Goal: Transaction & Acquisition: Purchase product/service

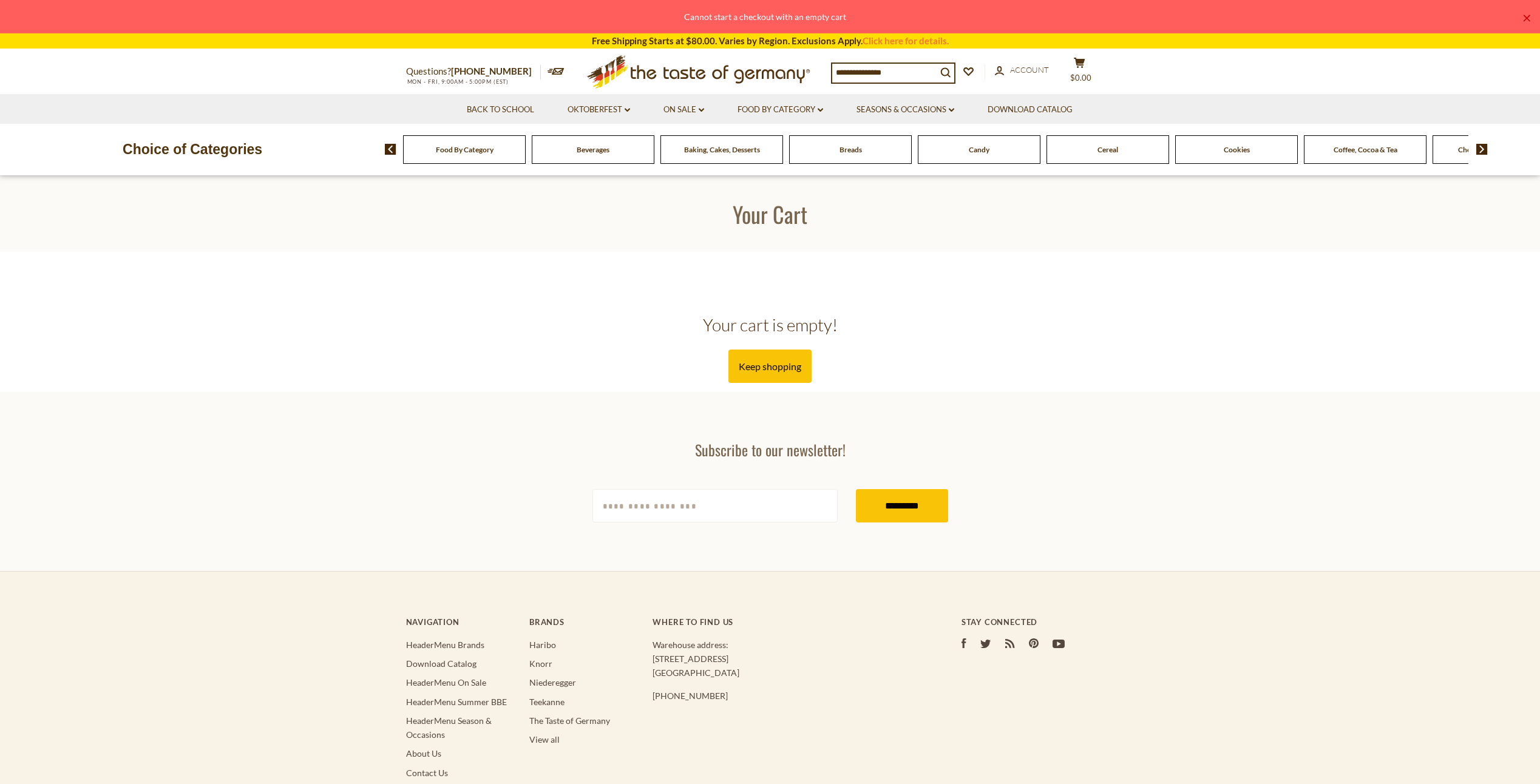
click at [854, 72] on input at bounding box center [884, 72] width 104 height 17
click at [846, 64] on input at bounding box center [884, 72] width 104 height 17
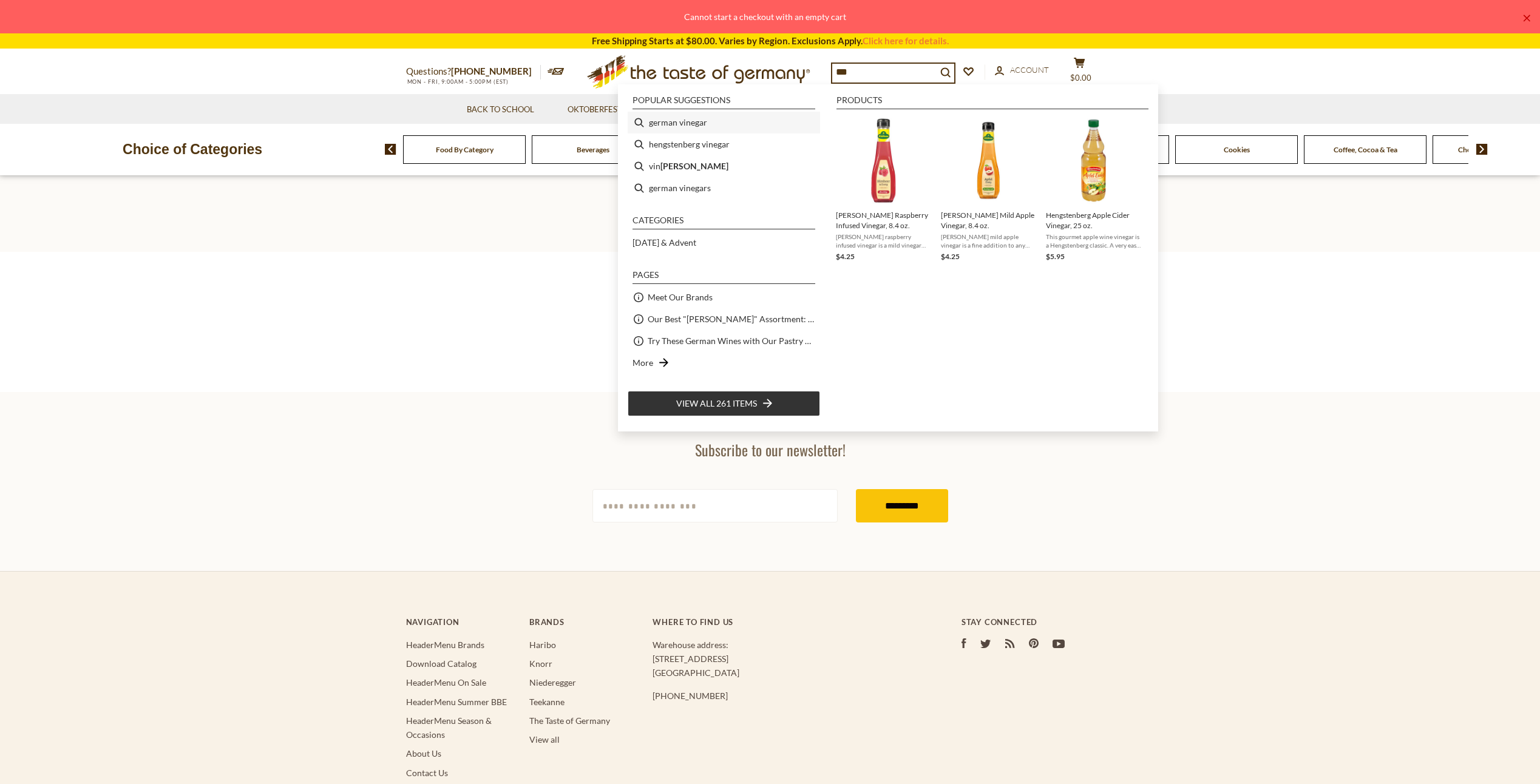
click at [690, 121] on li "german vinegar" at bounding box center [723, 123] width 192 height 22
type input "**********"
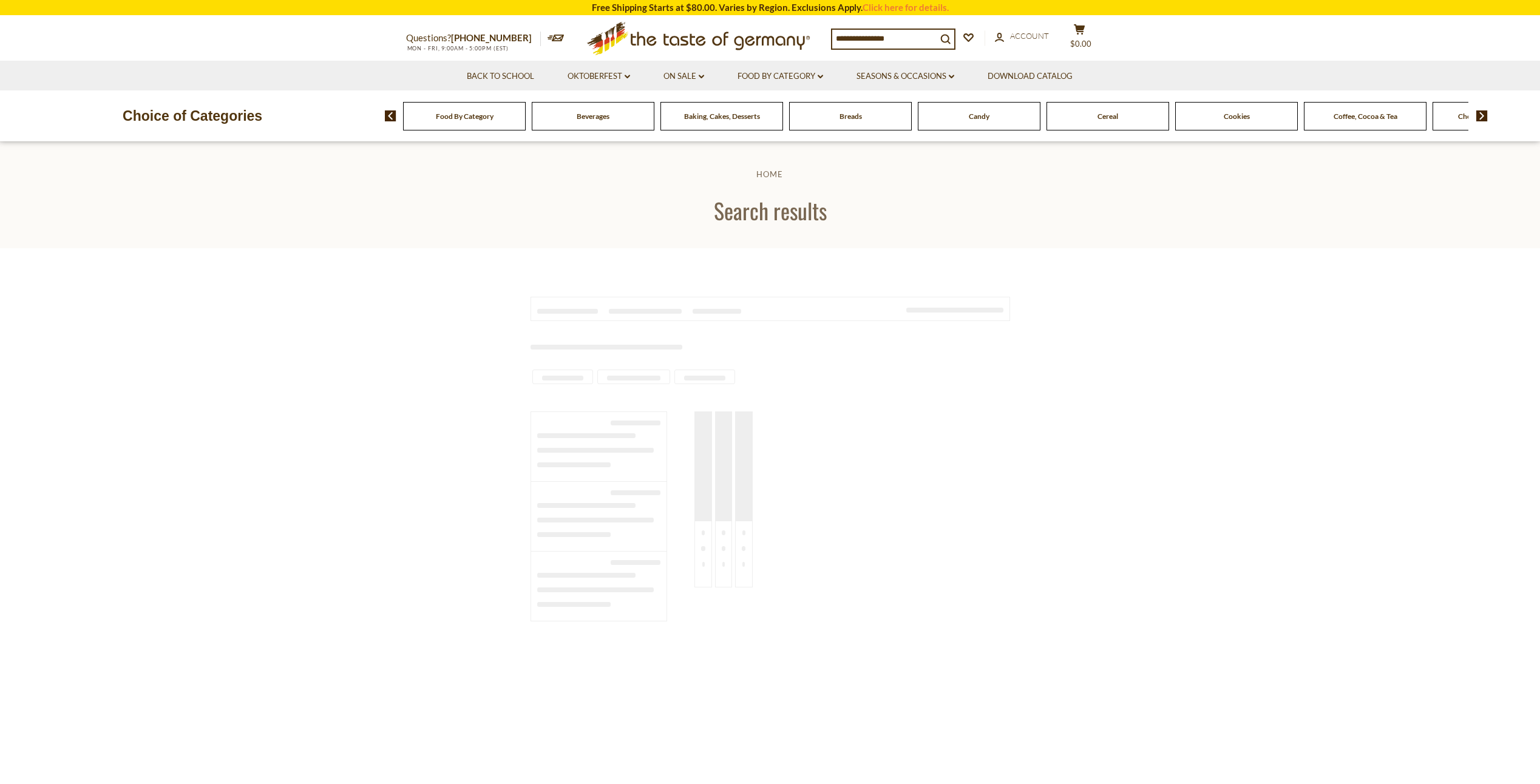
type input "**********"
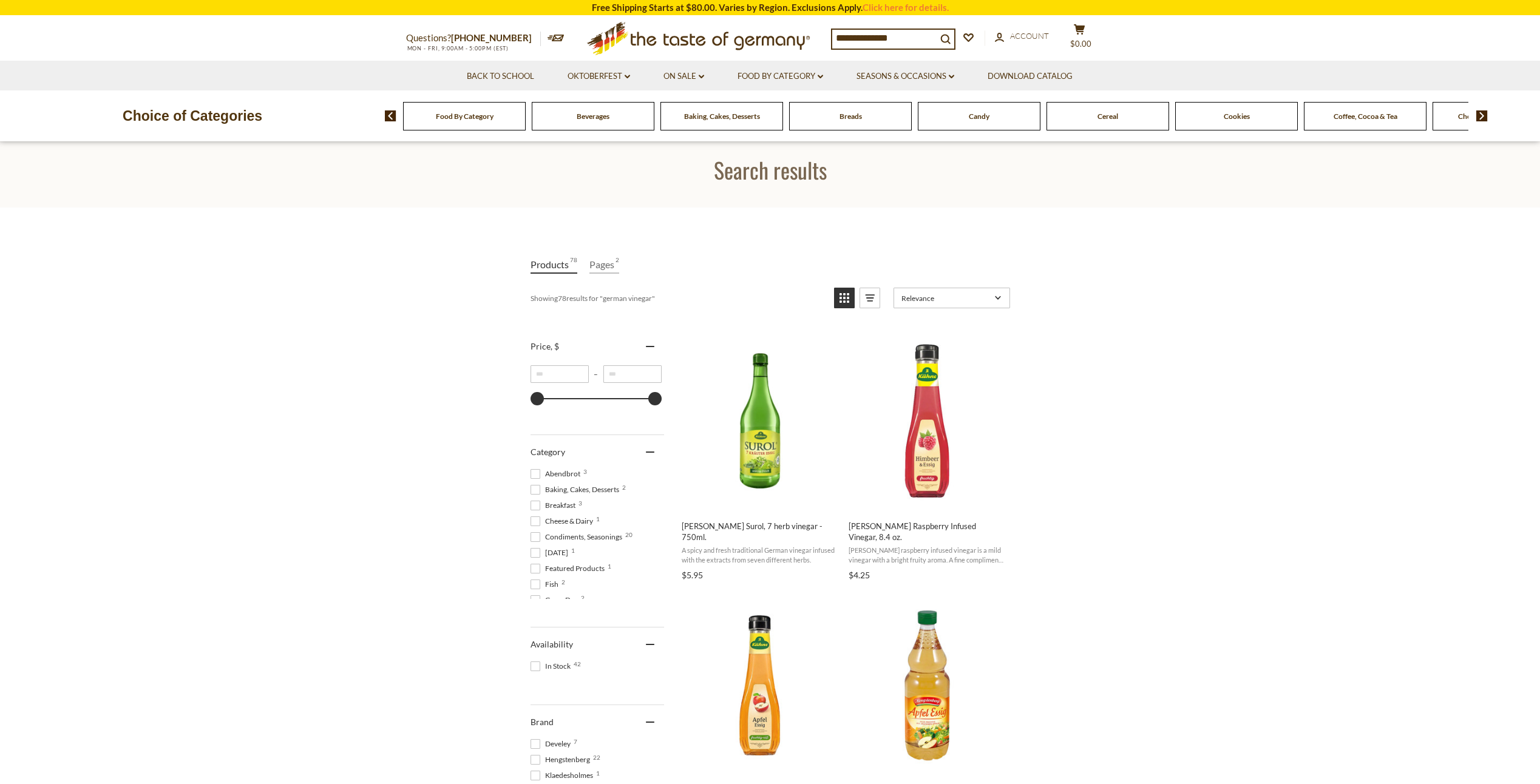
scroll to position [121, 0]
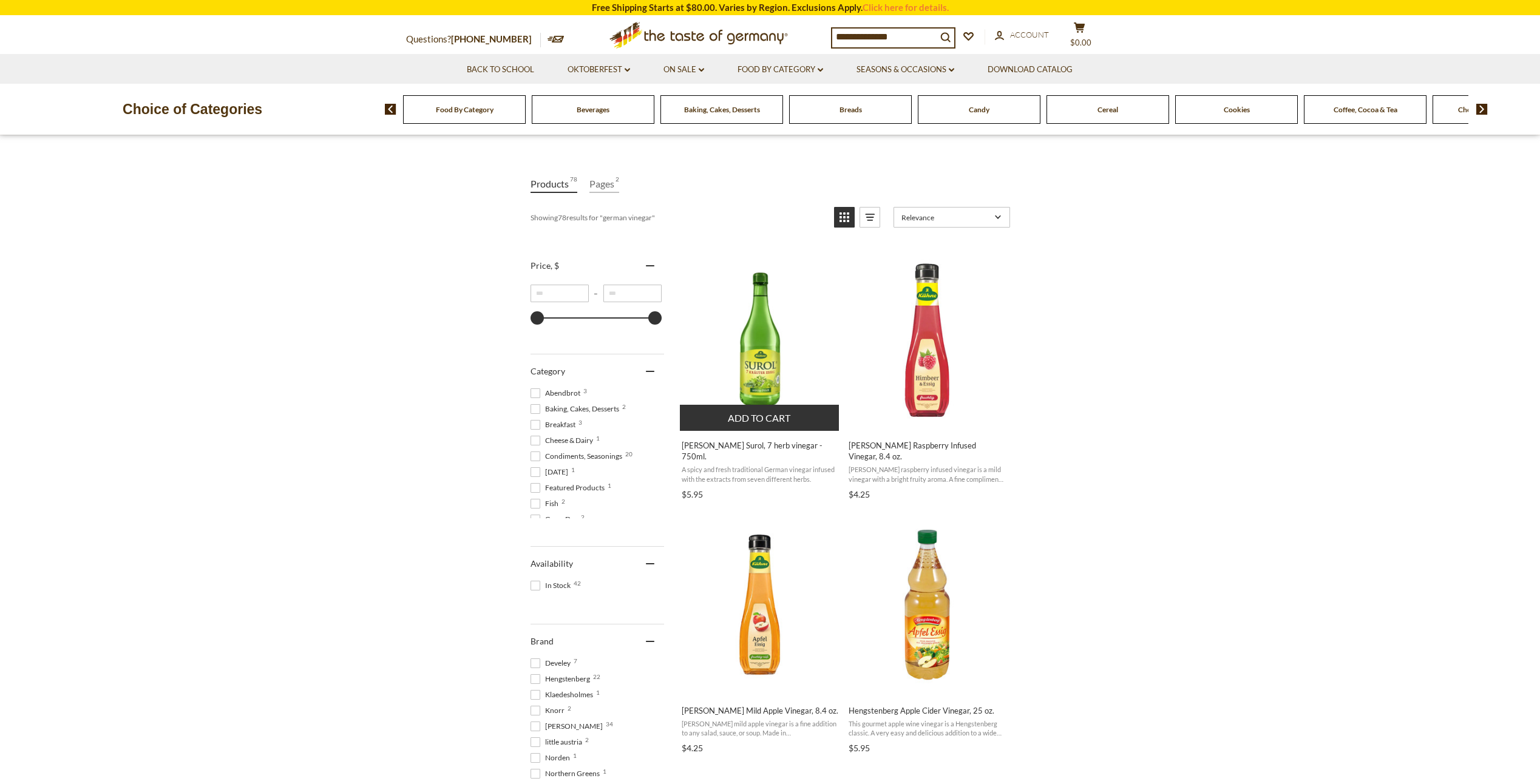
click at [764, 358] on img "Kuehne Surol, 7 herb vinegar - 750ml." at bounding box center [760, 340] width 161 height 161
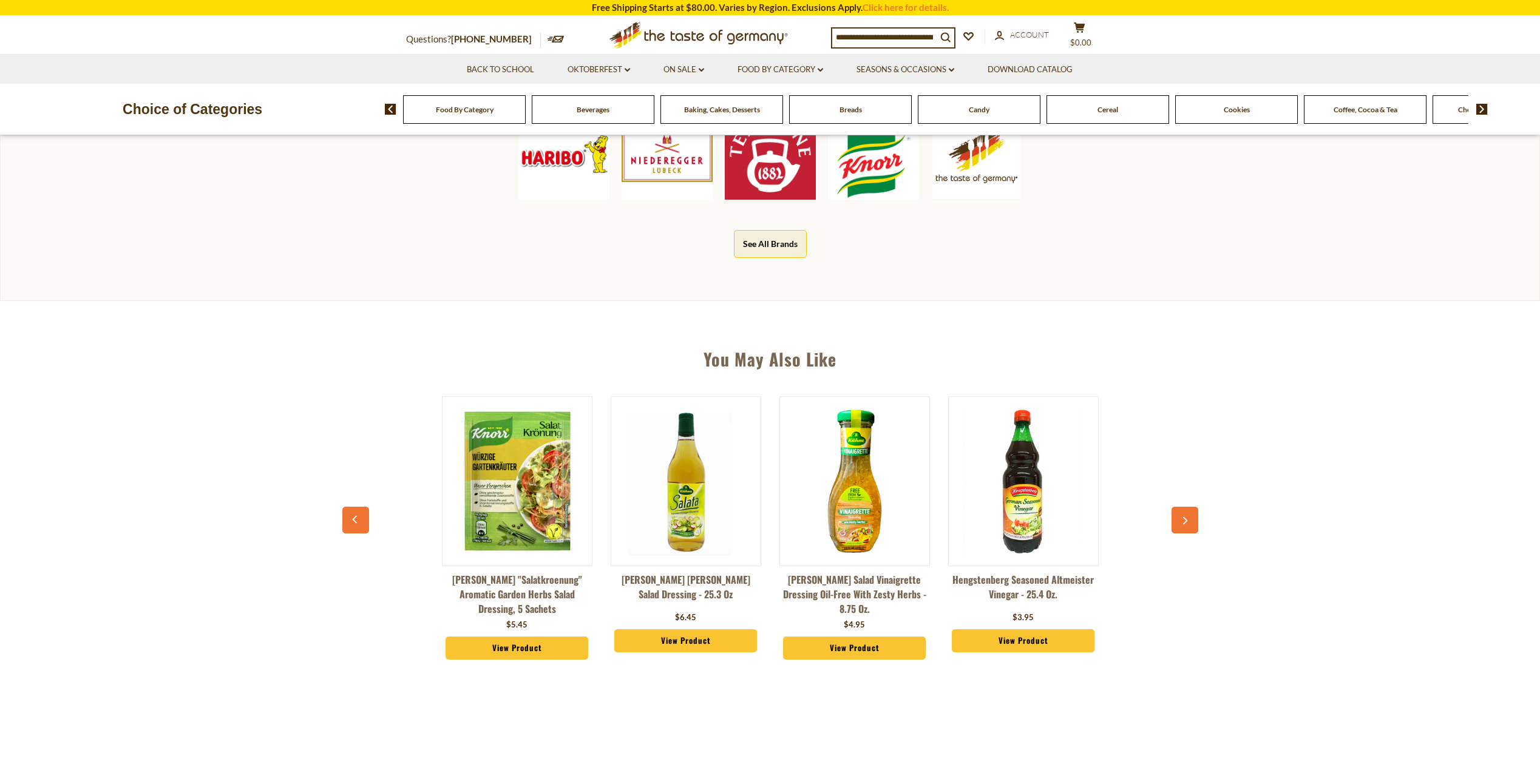
scroll to position [668, 0]
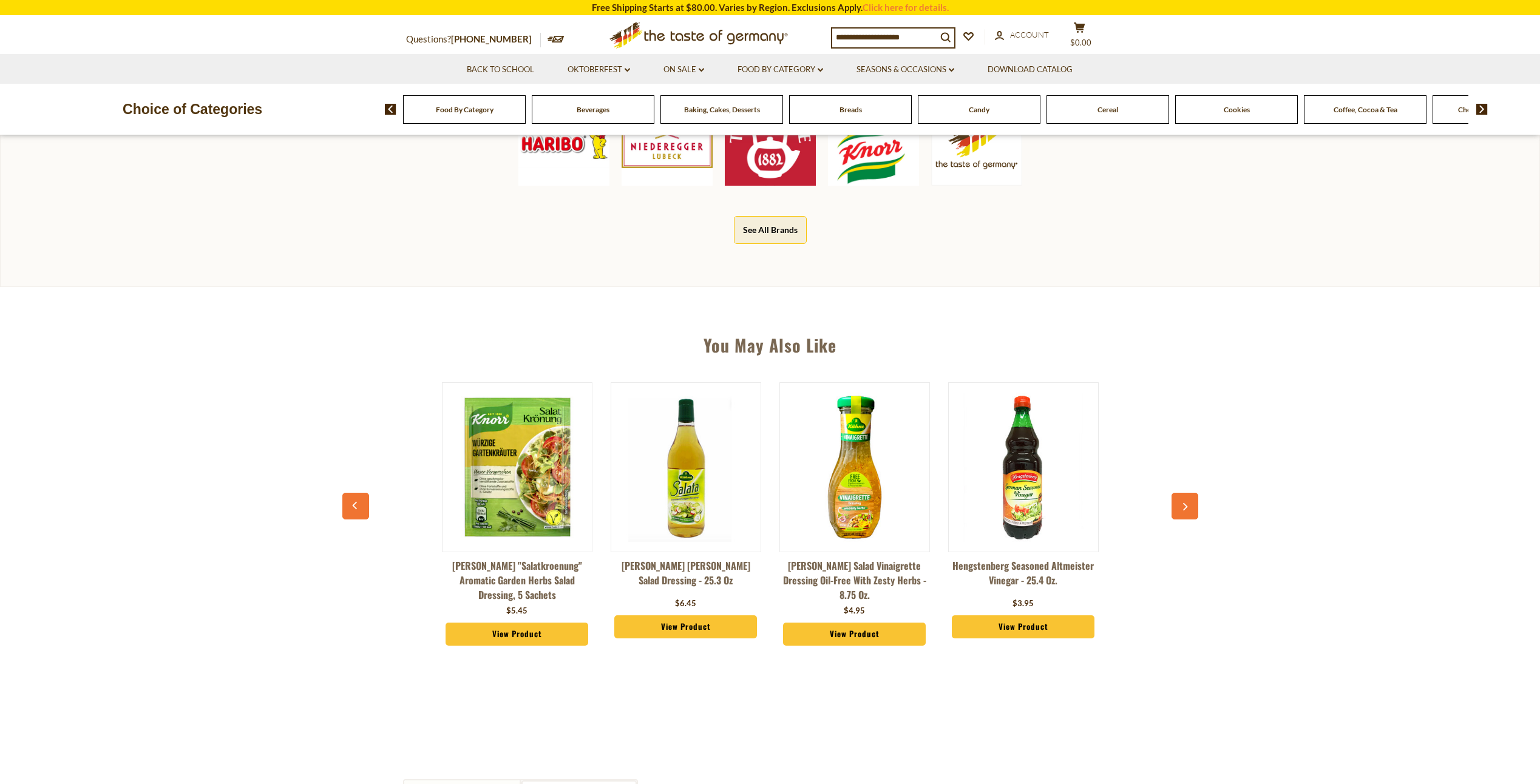
click at [1196, 503] on button "button" at bounding box center [1185, 506] width 27 height 27
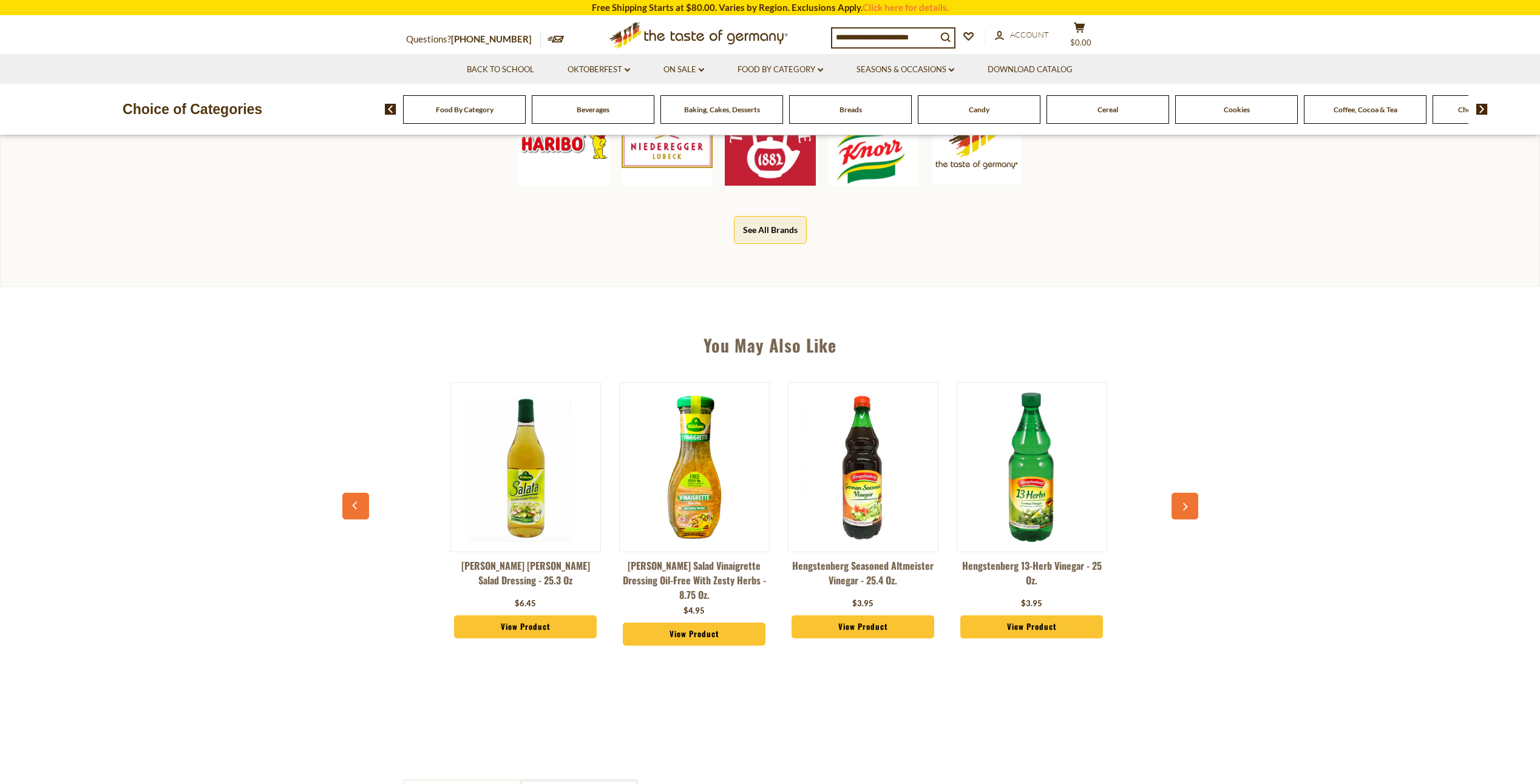
scroll to position [0, 169]
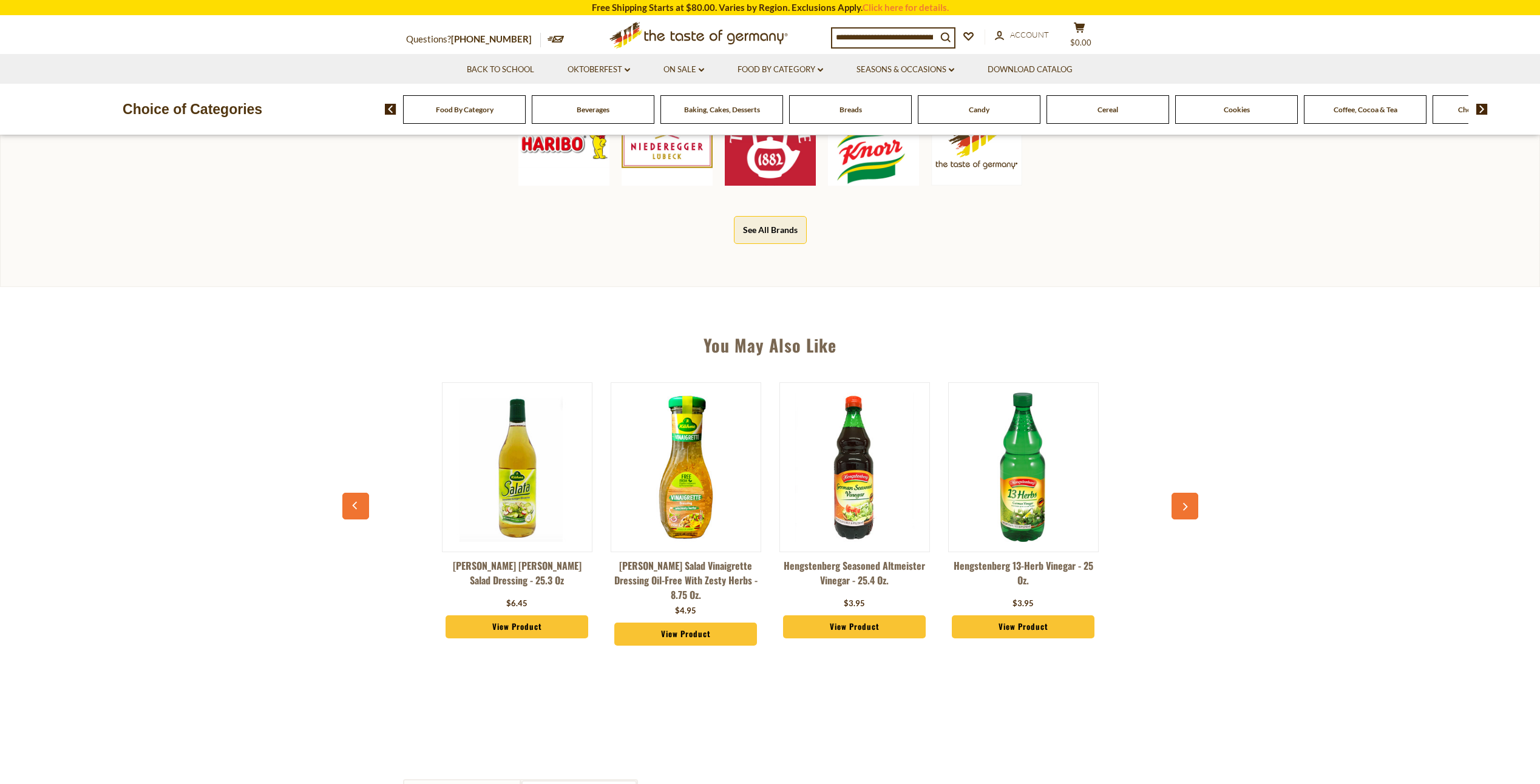
click at [1196, 503] on button "button" at bounding box center [1185, 506] width 27 height 27
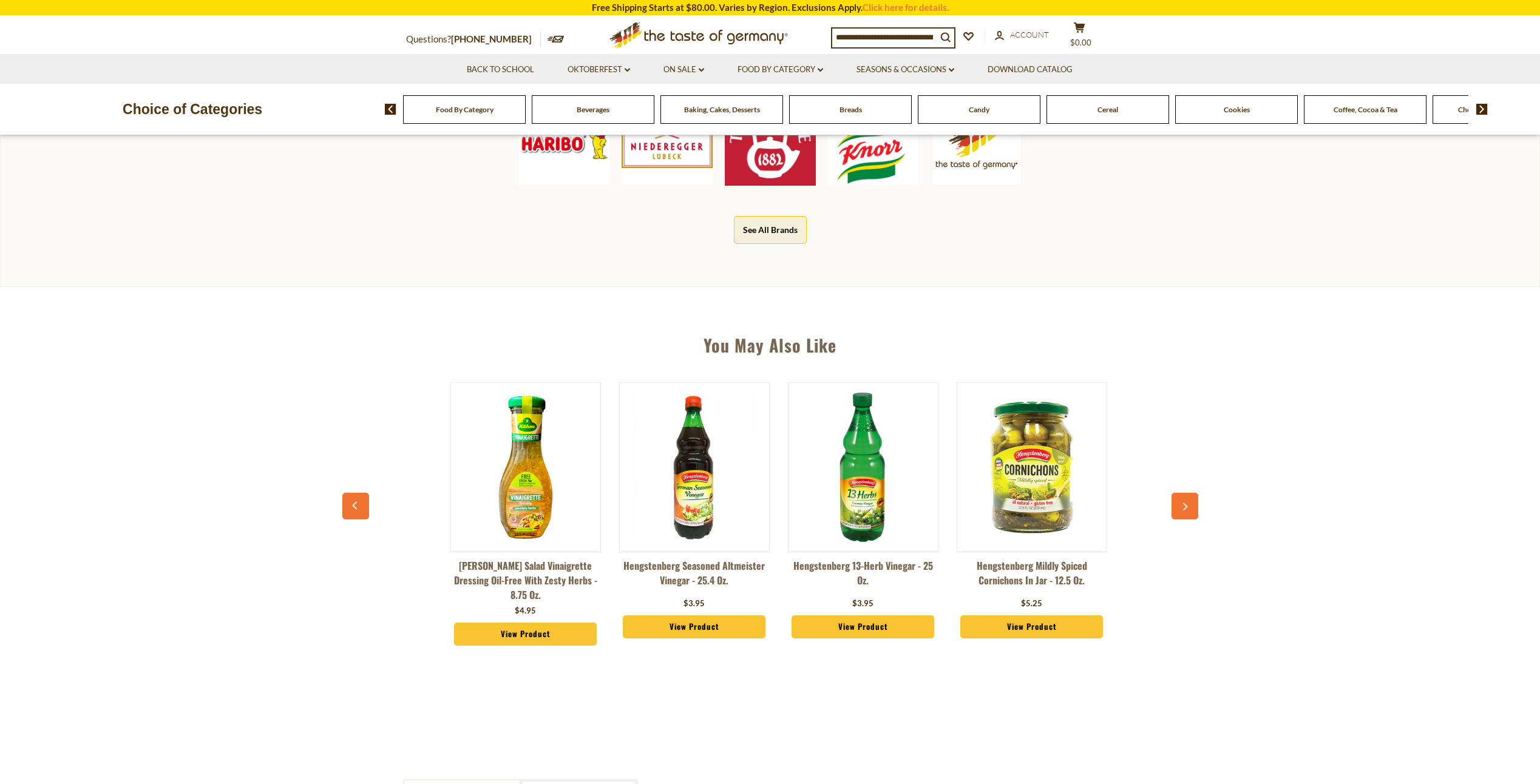
scroll to position [0, 337]
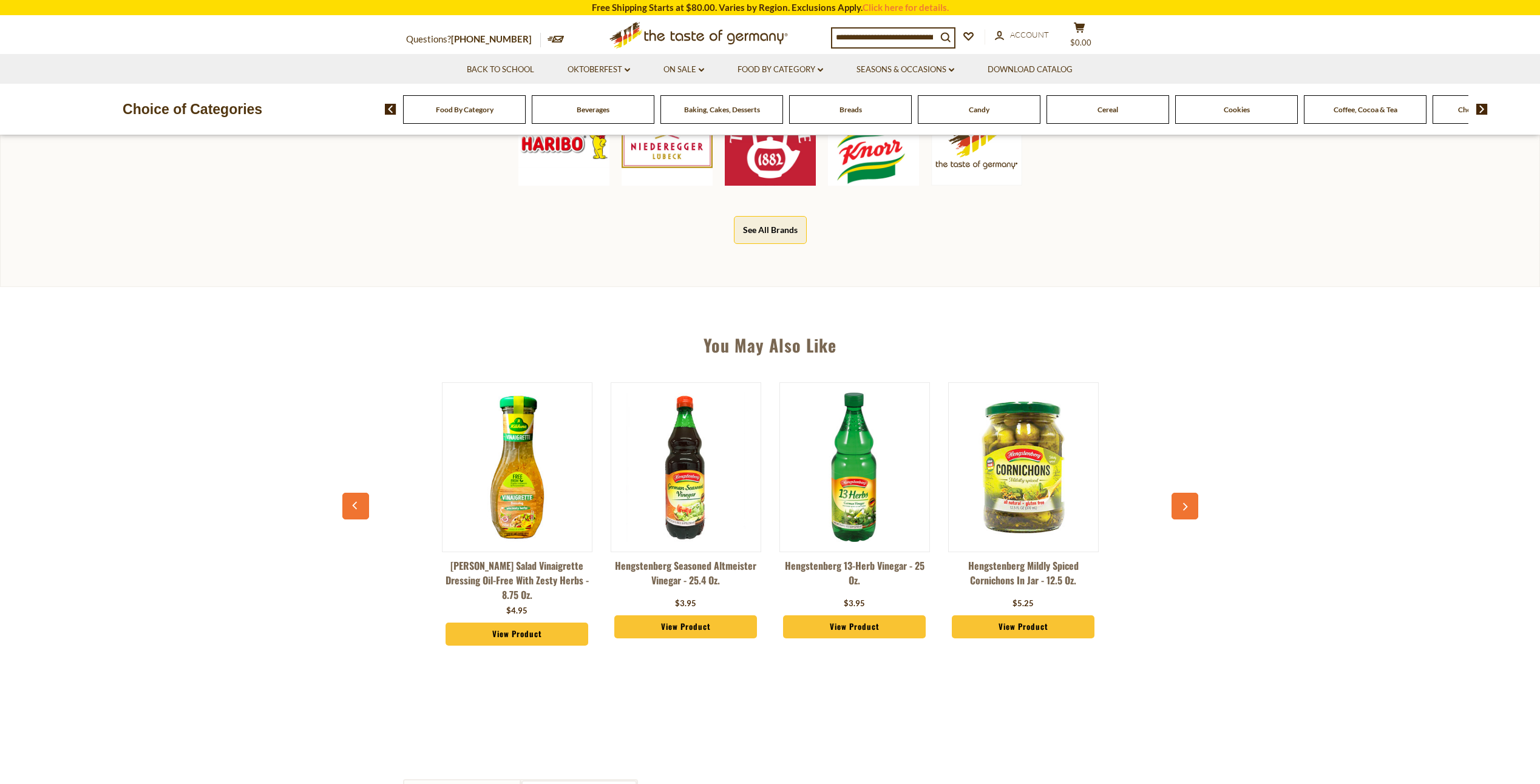
click at [1196, 503] on button "button" at bounding box center [1185, 506] width 27 height 27
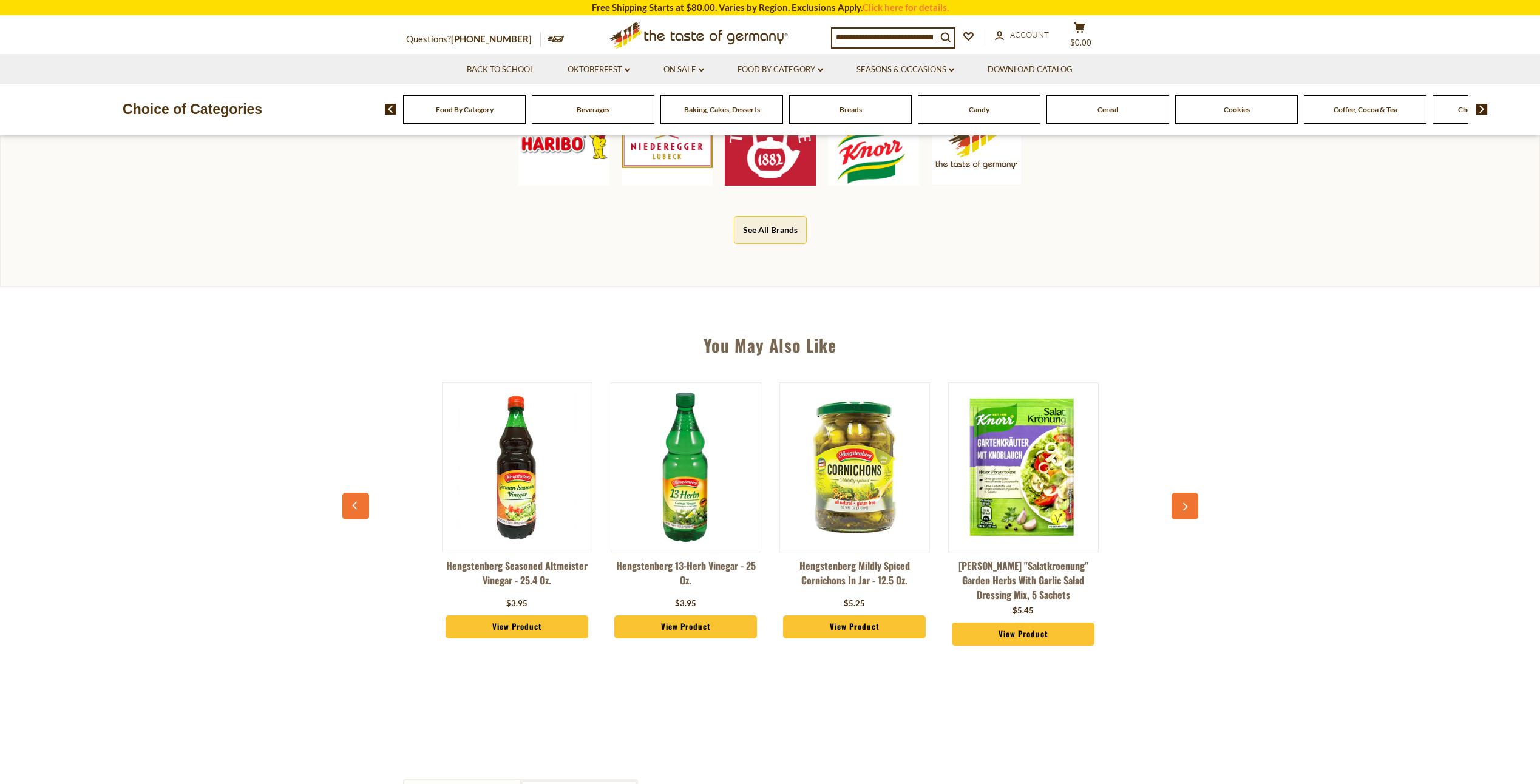
click at [1196, 503] on button "button" at bounding box center [1185, 506] width 27 height 27
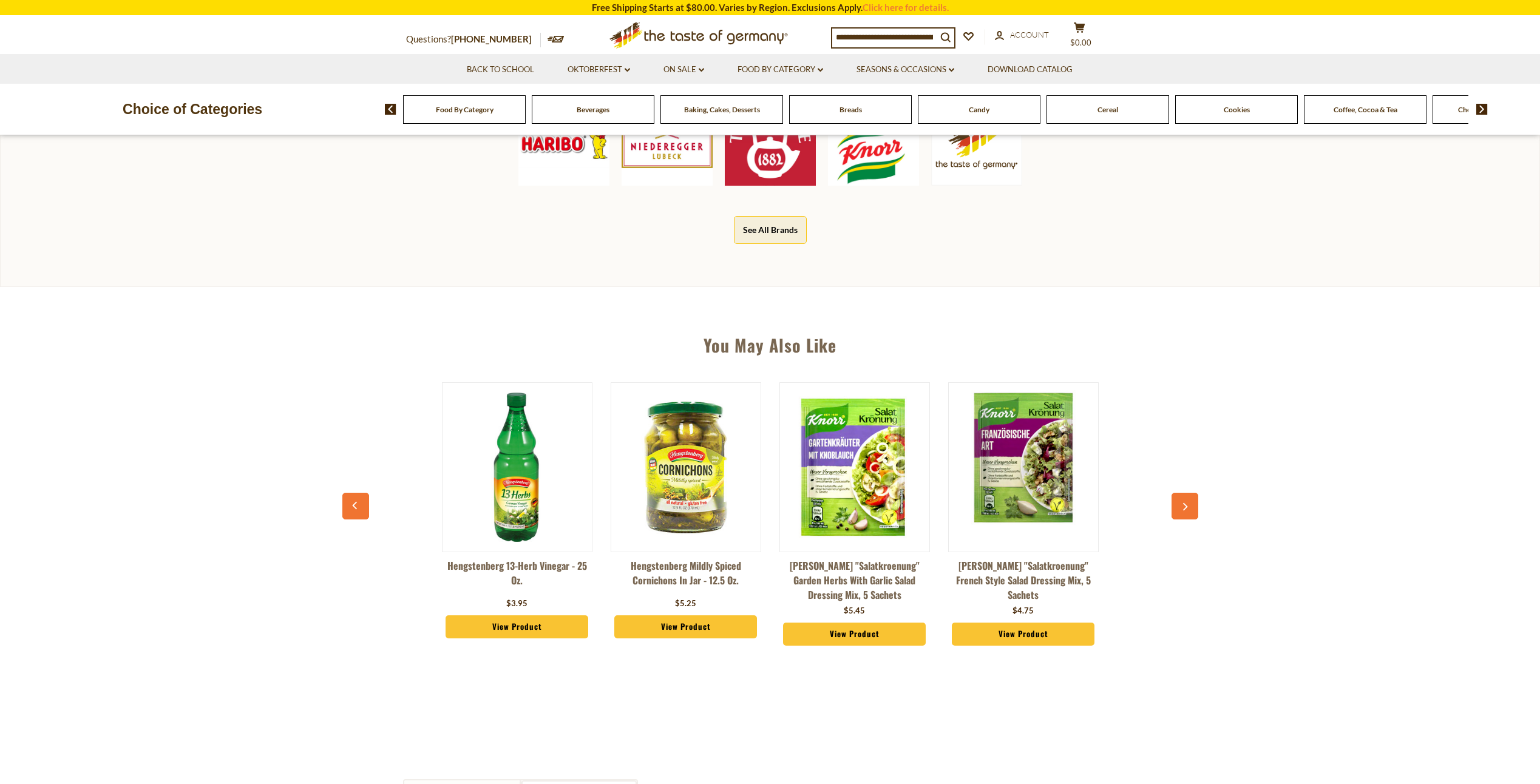
click at [1195, 503] on button "button" at bounding box center [1185, 506] width 27 height 27
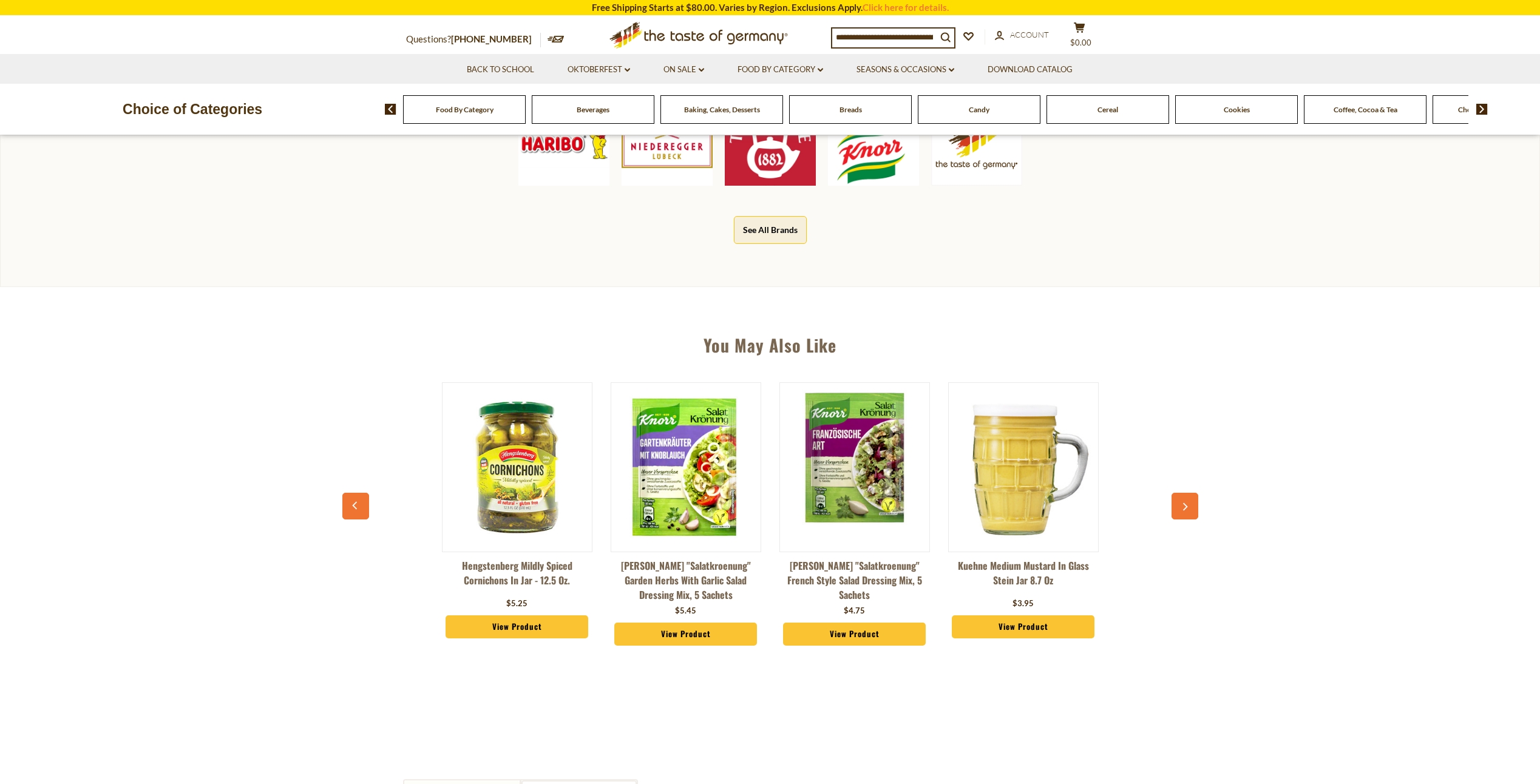
click at [1195, 503] on button "button" at bounding box center [1185, 506] width 27 height 27
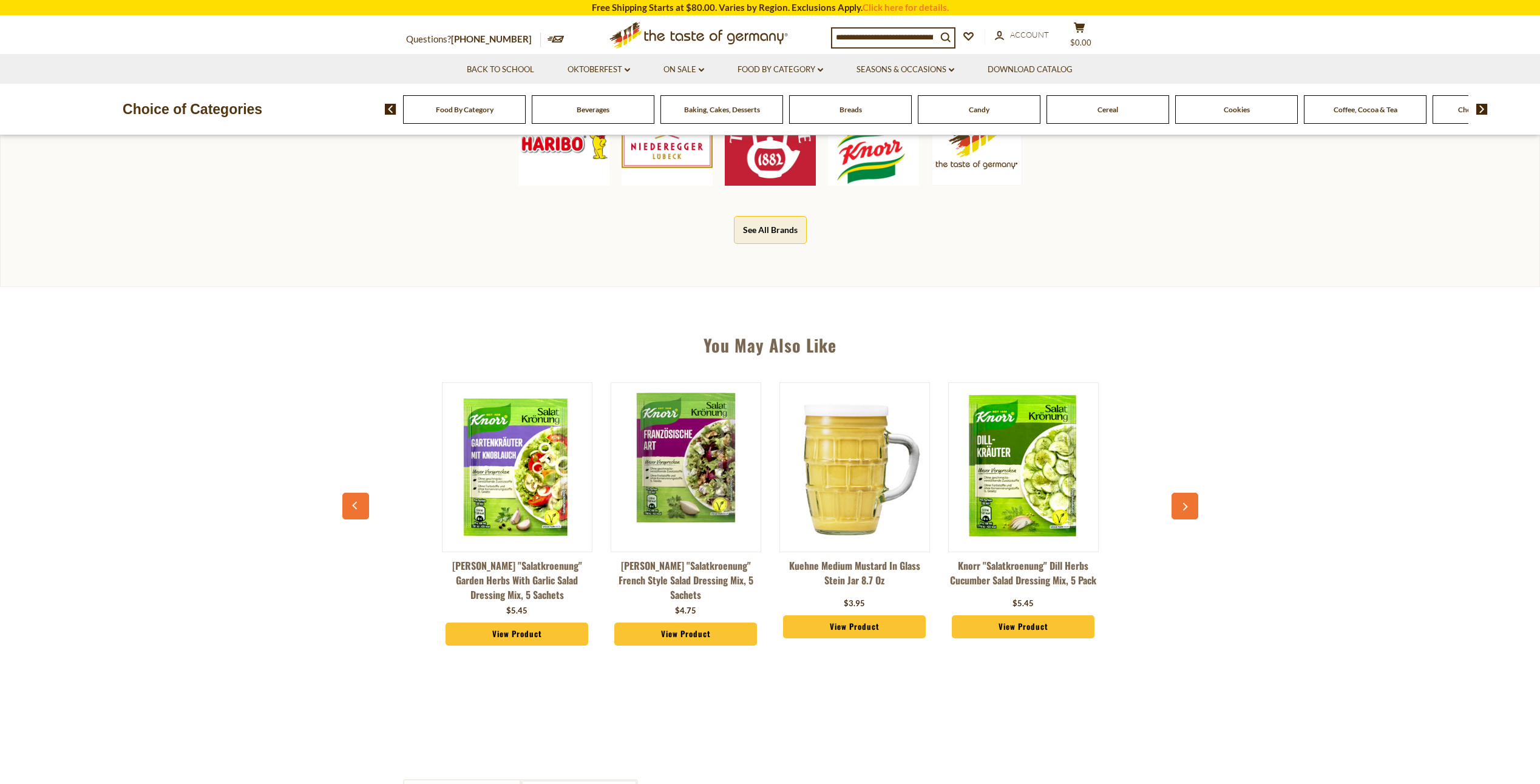
click at [1195, 503] on button "button" at bounding box center [1185, 506] width 27 height 27
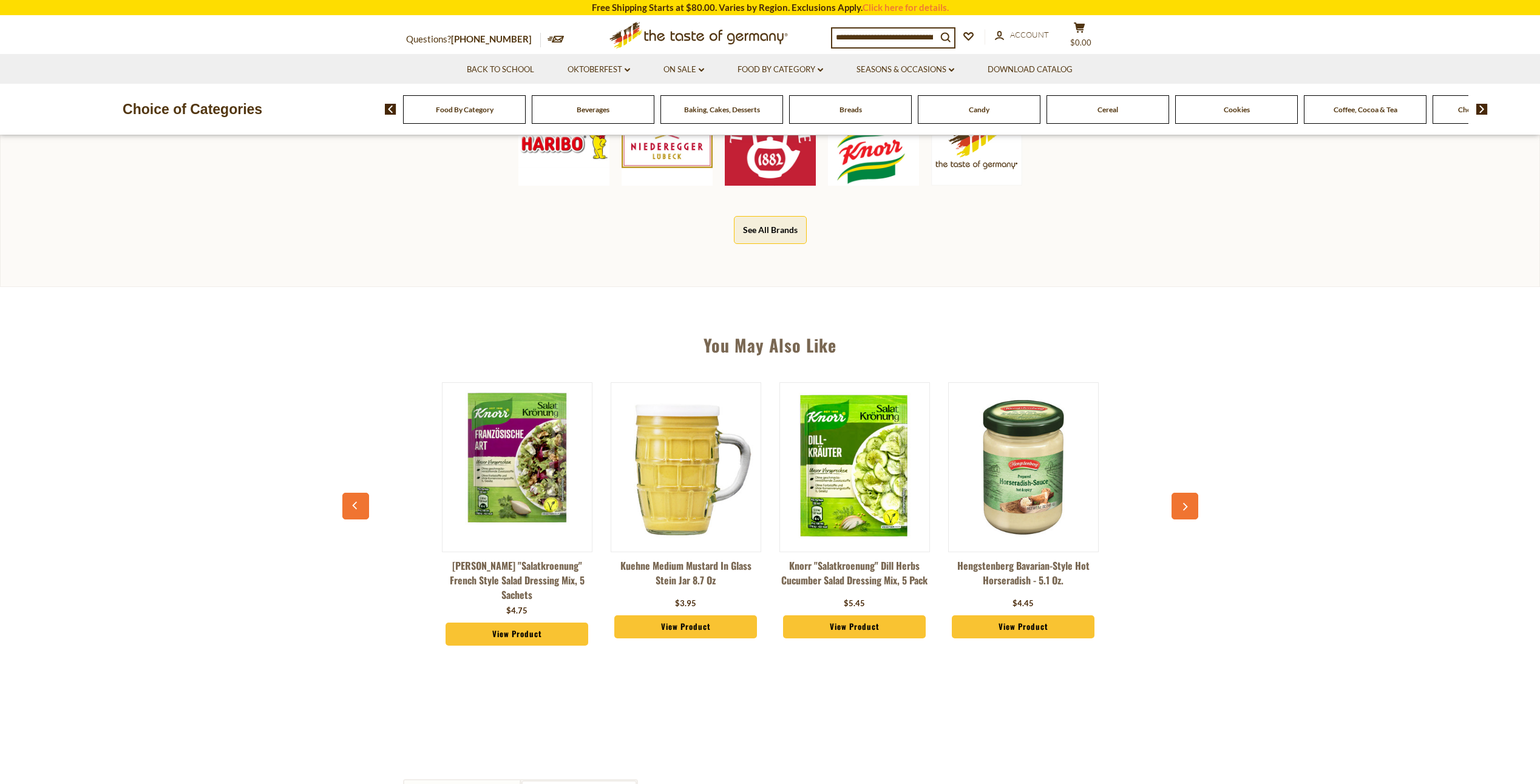
click at [1195, 503] on button "button" at bounding box center [1185, 506] width 27 height 27
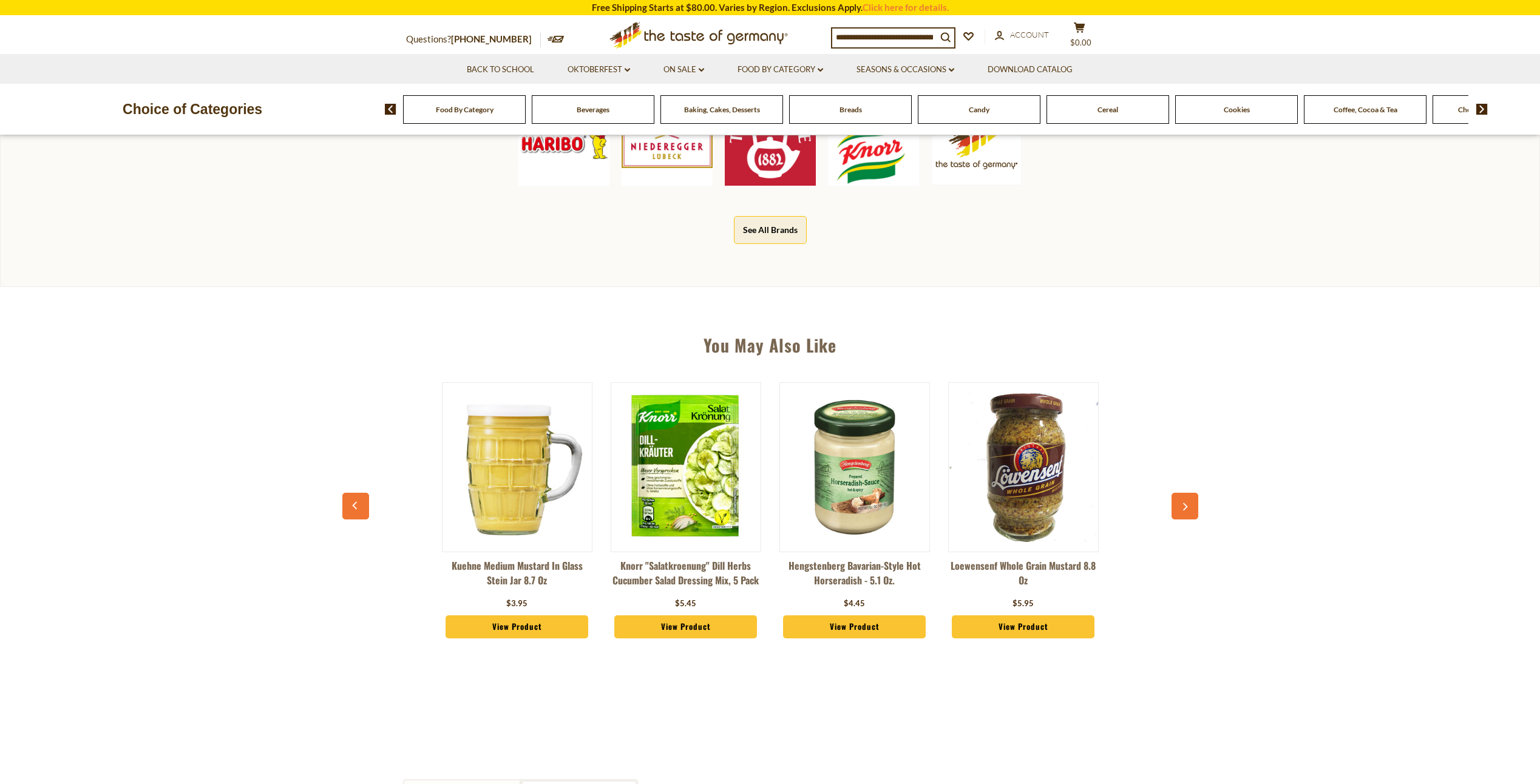
click at [1195, 503] on button "button" at bounding box center [1185, 506] width 27 height 27
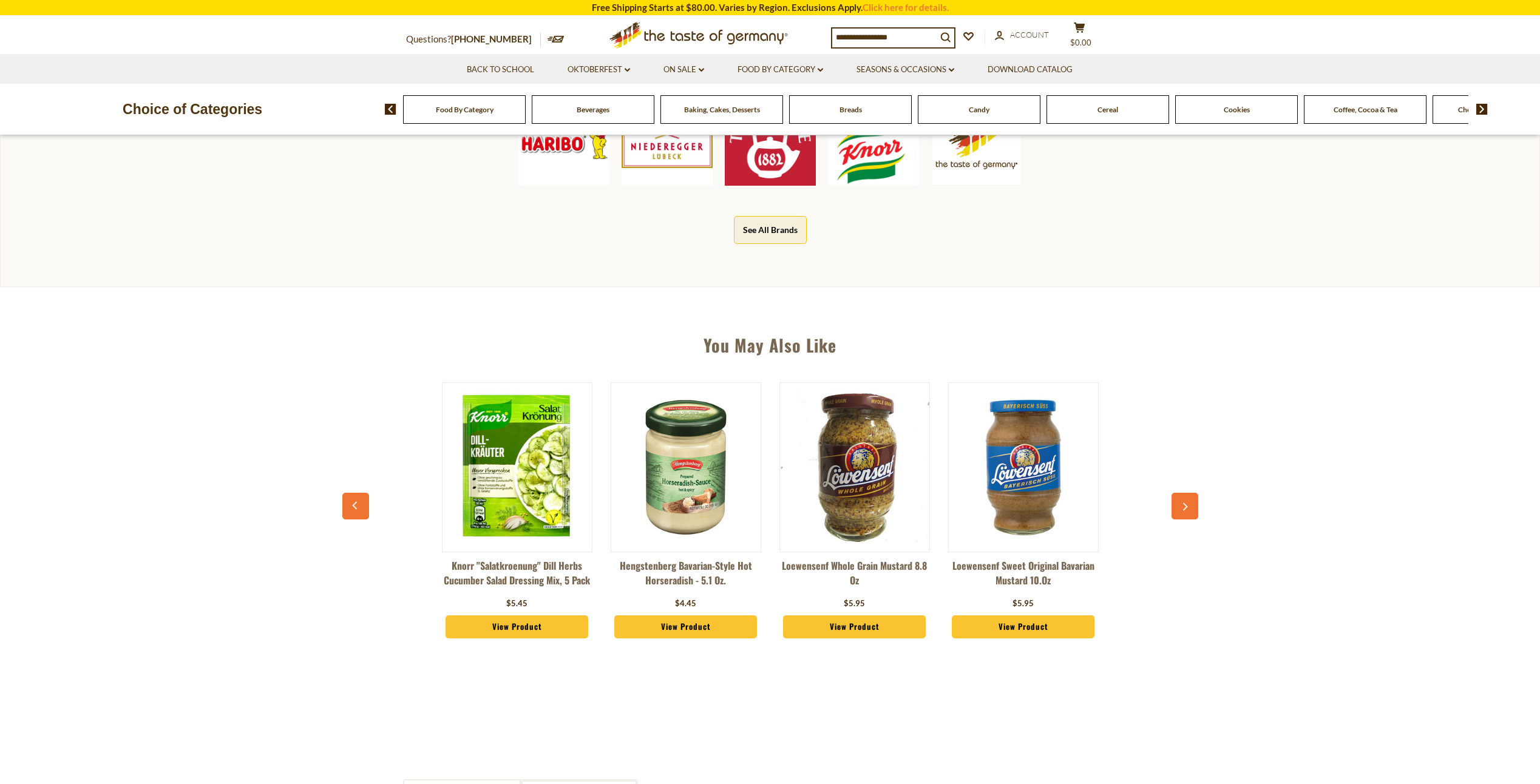
click at [1195, 503] on button "button" at bounding box center [1185, 506] width 27 height 27
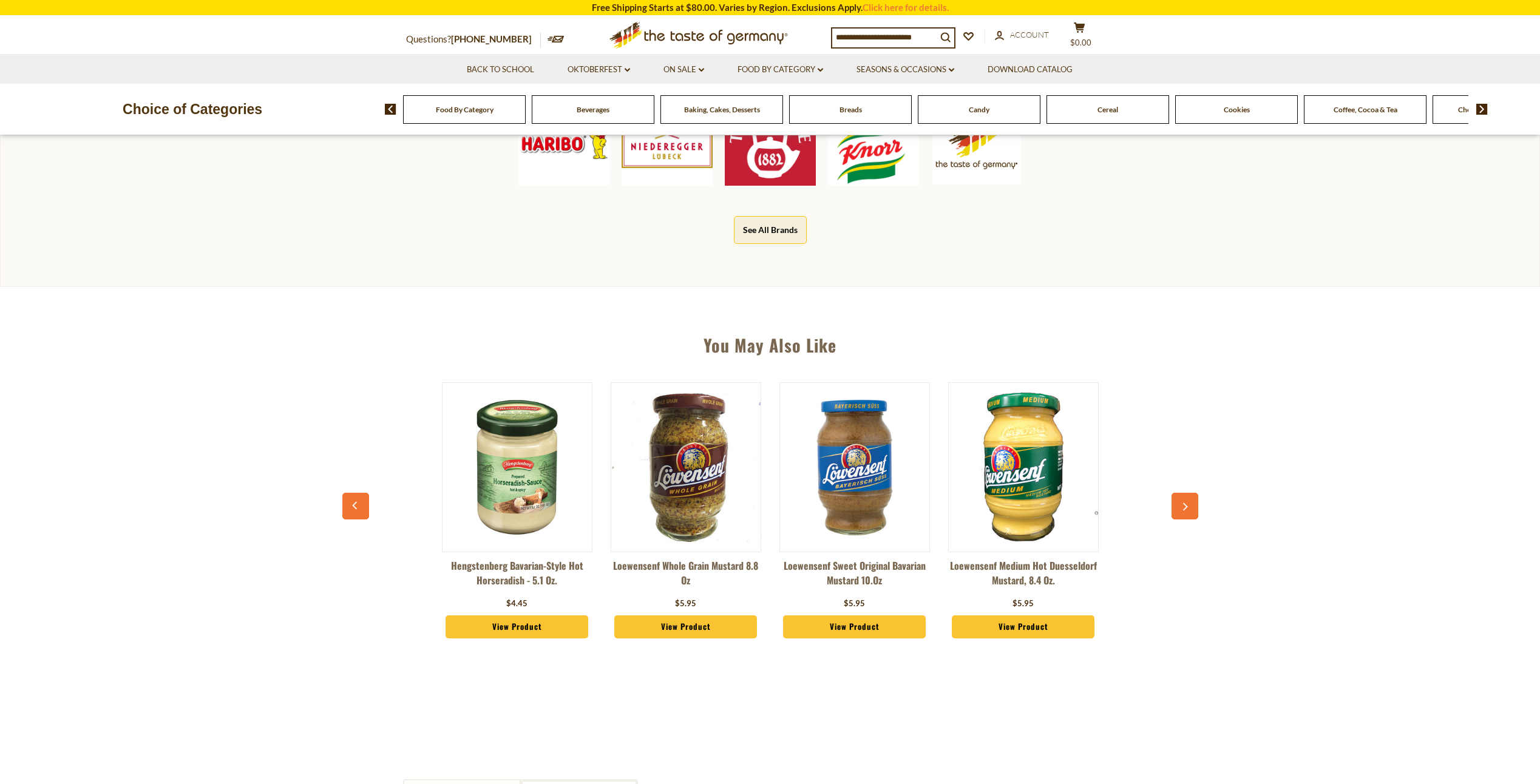
click at [1195, 503] on button "button" at bounding box center [1185, 506] width 27 height 27
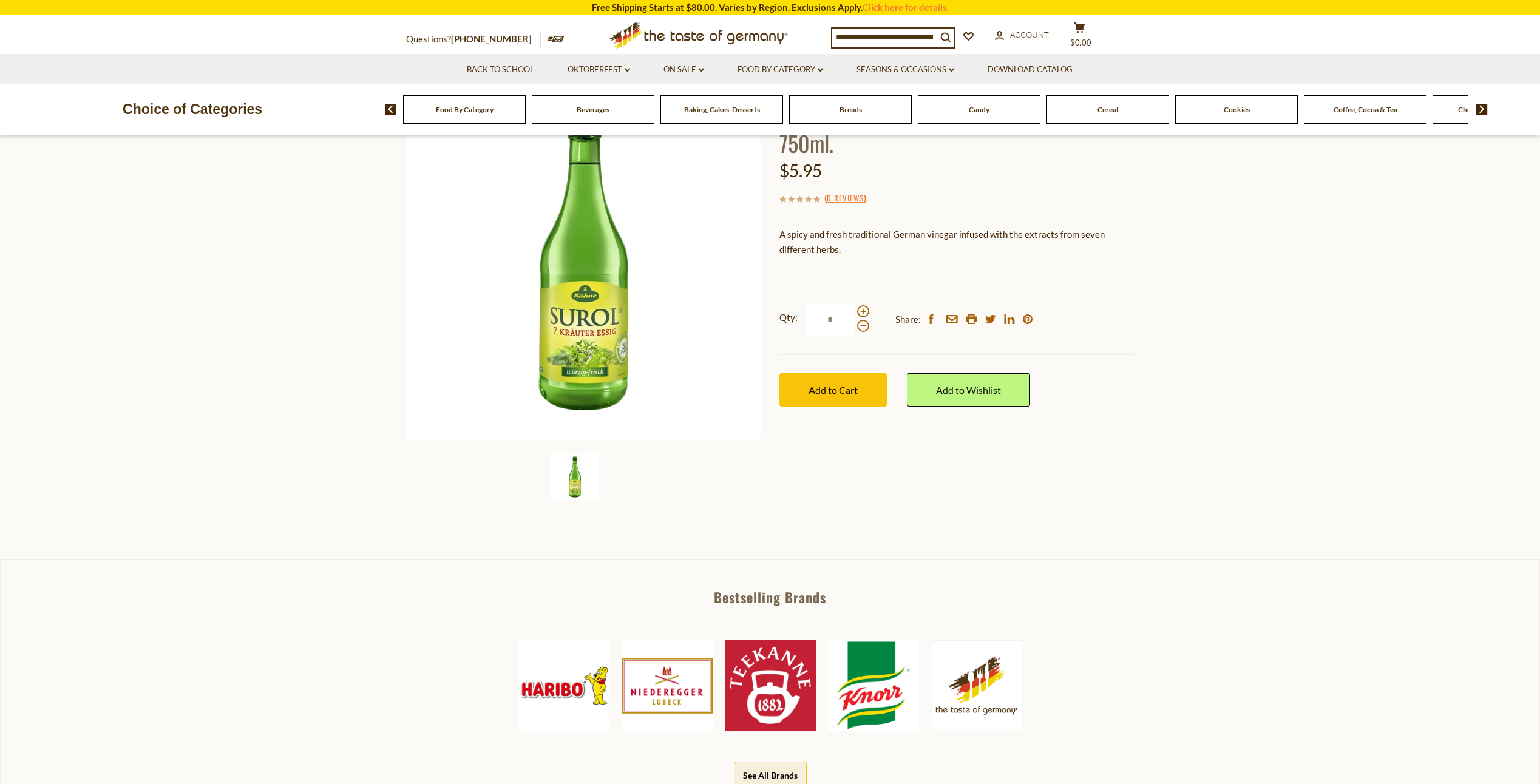
scroll to position [0, 0]
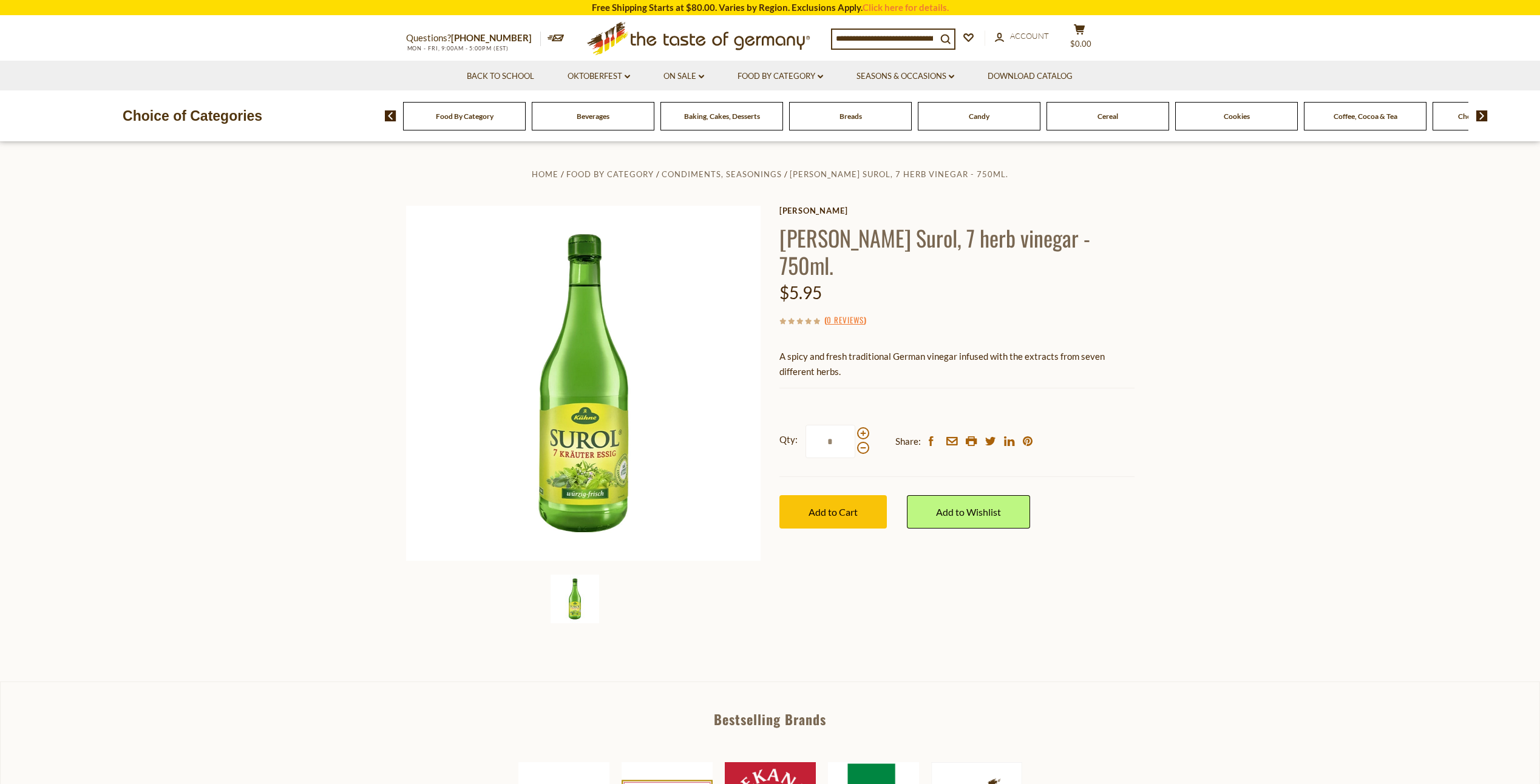
click at [872, 40] on input at bounding box center [884, 38] width 104 height 17
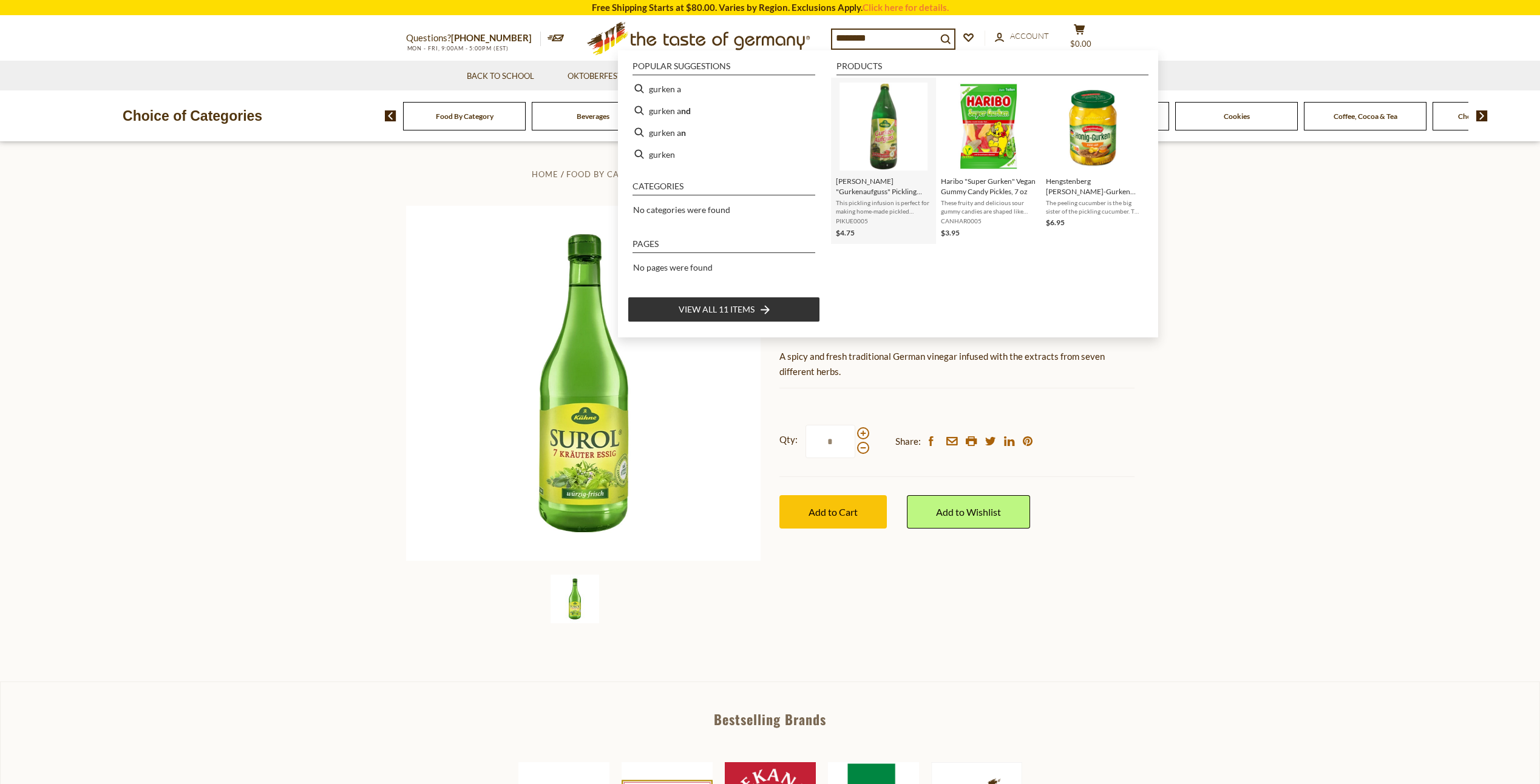
type input "********"
click at [903, 140] on img "Instant Search Results" at bounding box center [883, 126] width 88 height 88
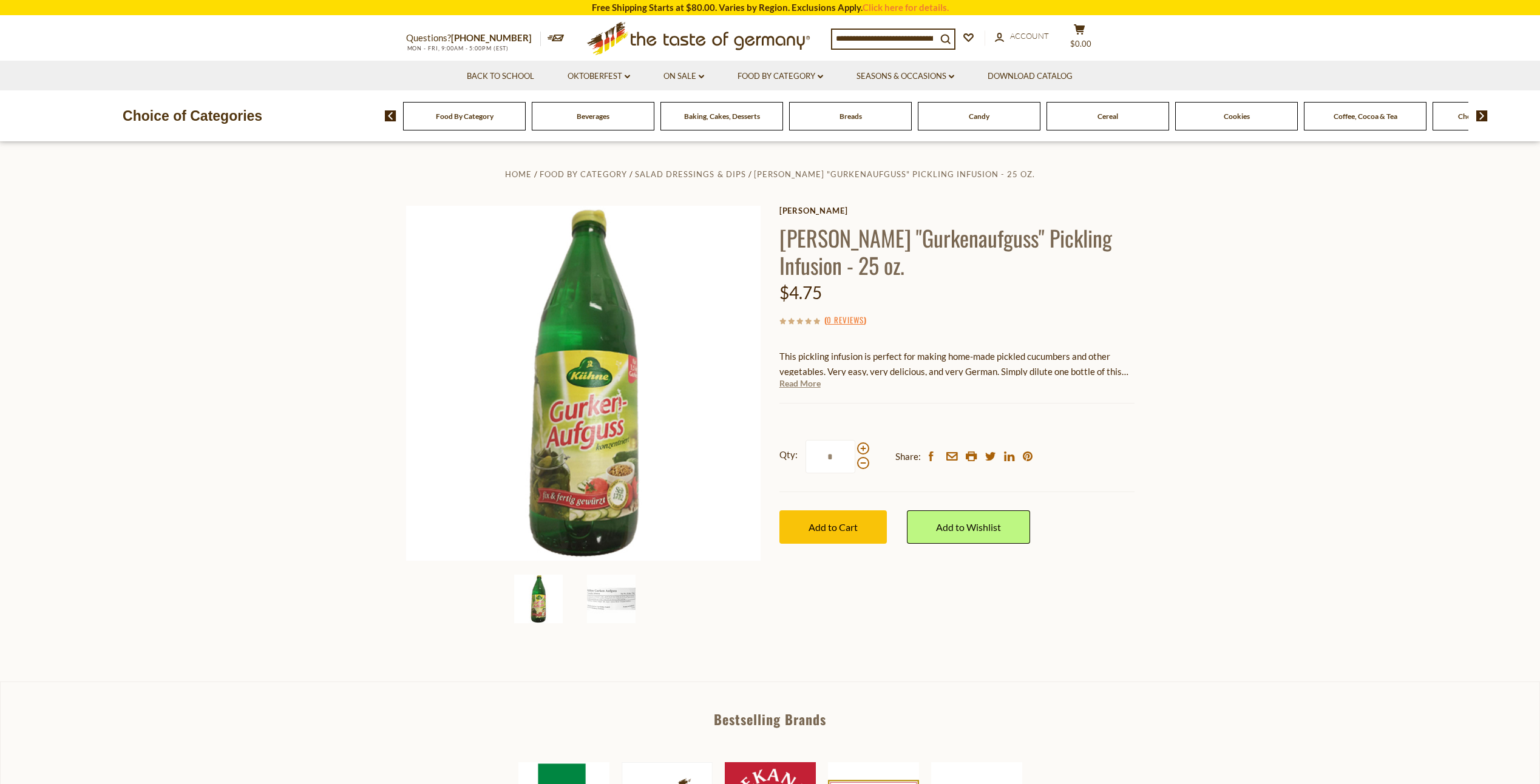
click at [807, 386] on link "Read More" at bounding box center [800, 383] width 41 height 12
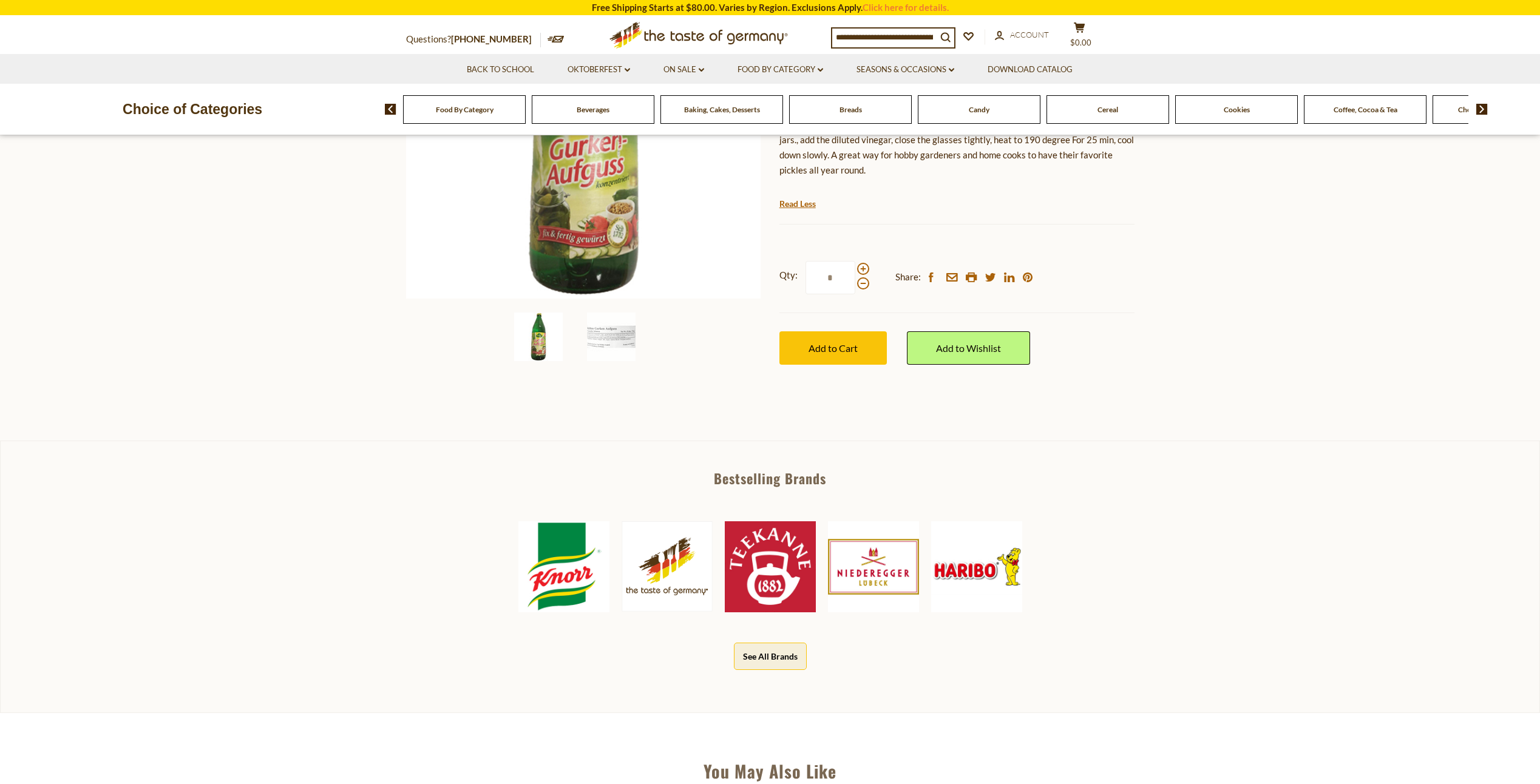
scroll to position [121, 0]
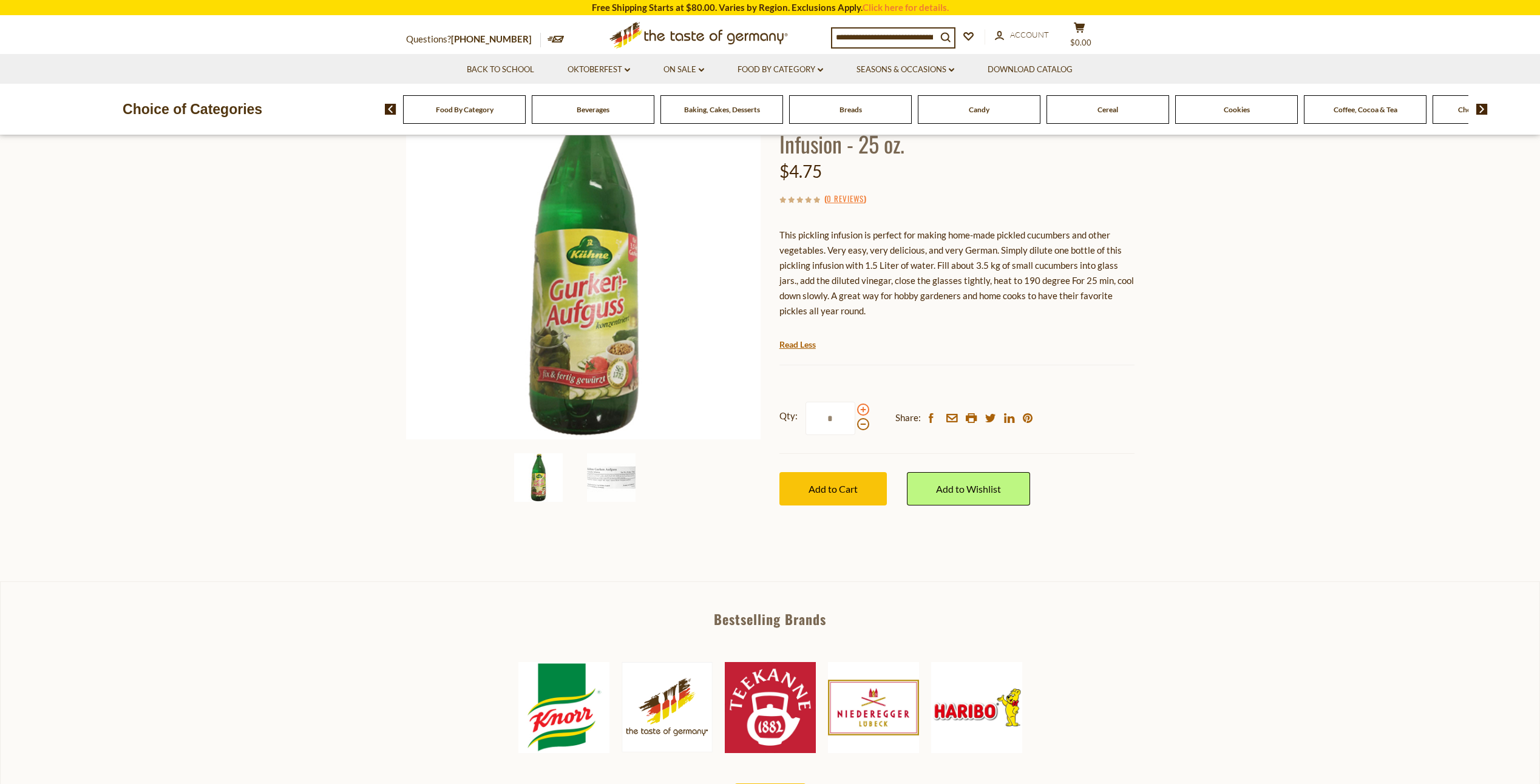
click at [860, 407] on span at bounding box center [863, 409] width 12 height 12
click at [855, 407] on input "*" at bounding box center [830, 418] width 49 height 33
click at [860, 407] on span at bounding box center [863, 409] width 12 height 12
click at [855, 407] on input "*" at bounding box center [830, 418] width 49 height 33
click at [861, 421] on span at bounding box center [863, 424] width 12 height 12
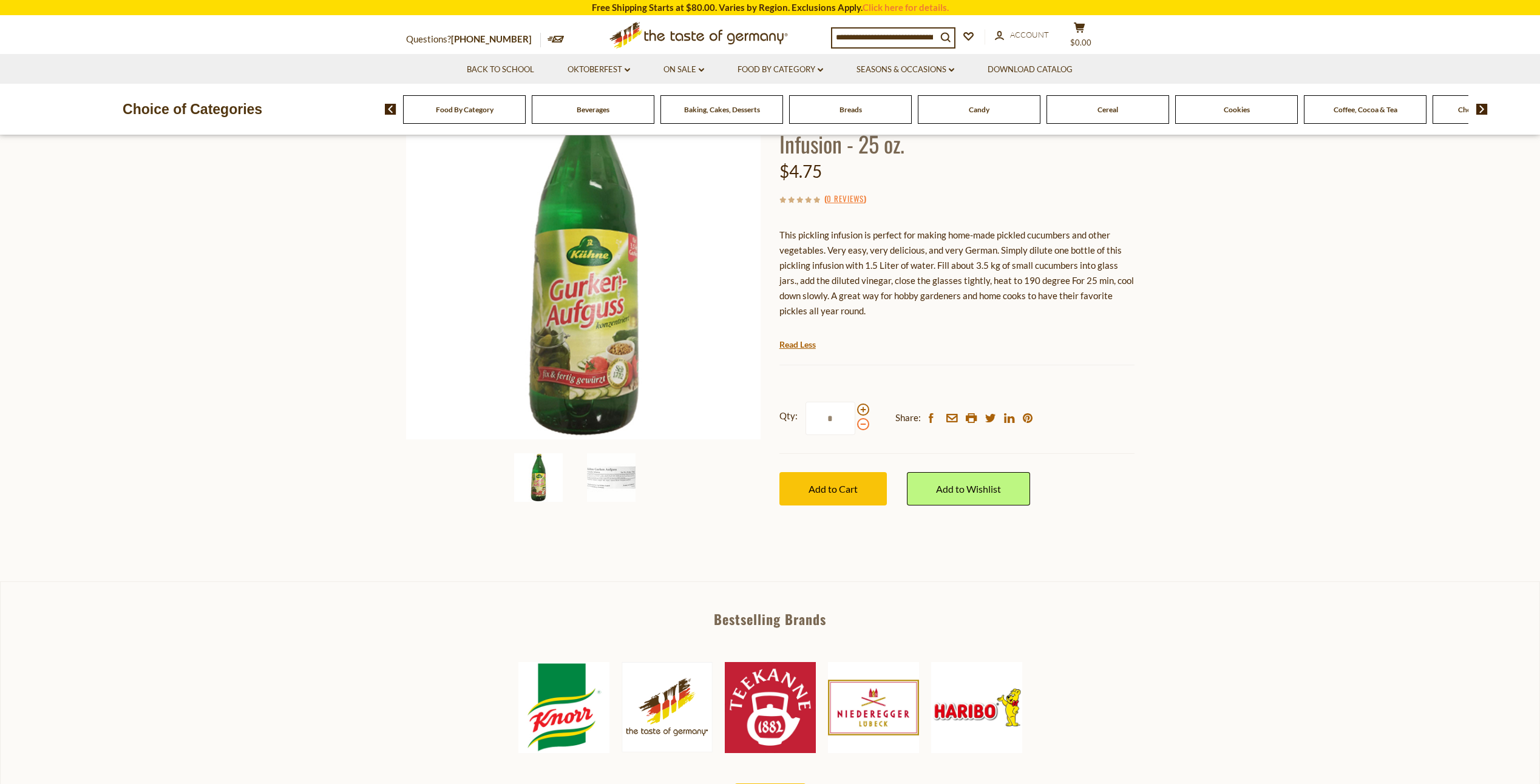
click at [855, 421] on input "*" at bounding box center [830, 418] width 49 height 33
click at [857, 492] on span "Add to Cart" at bounding box center [833, 489] width 49 height 12
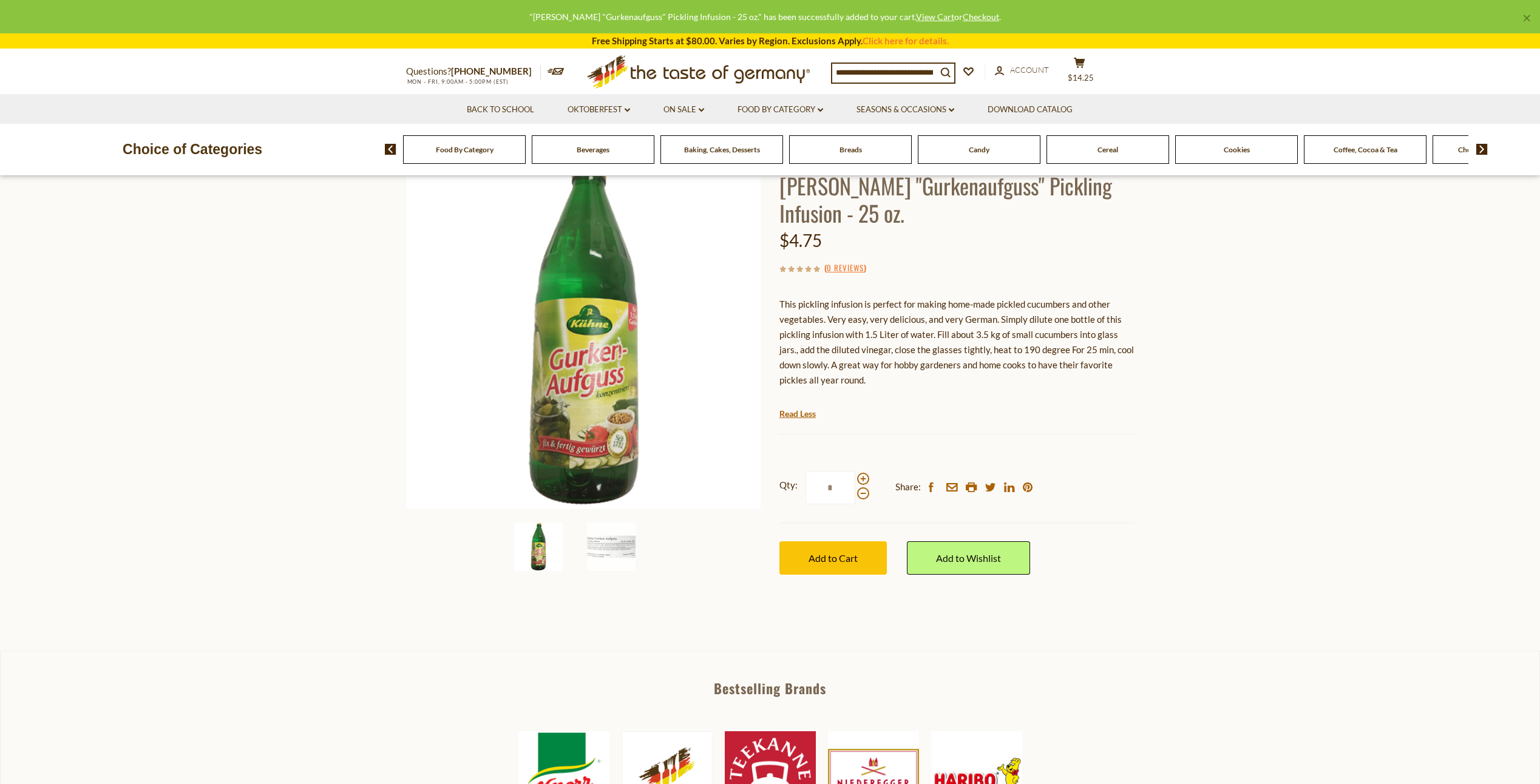
scroll to position [0, 0]
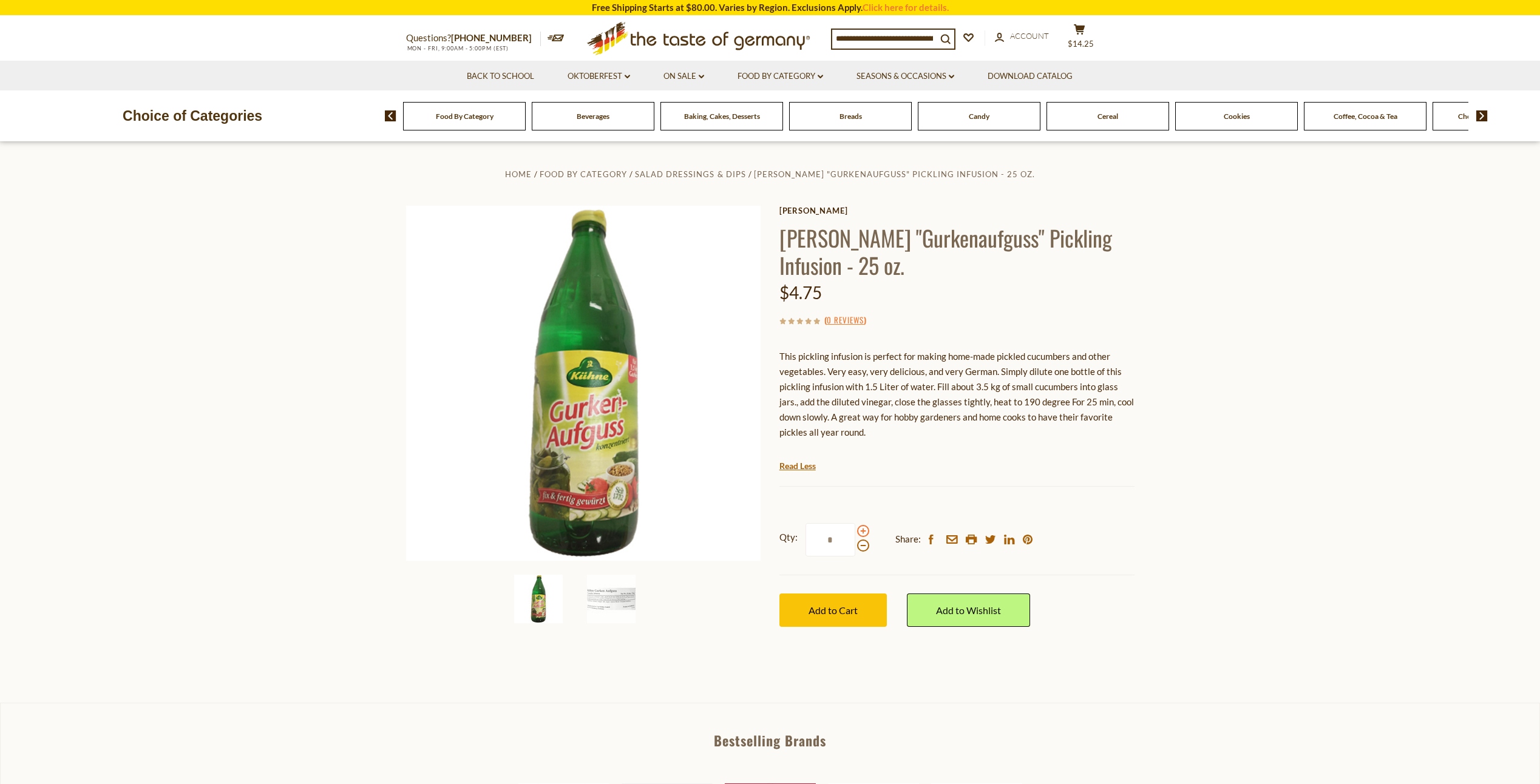
click at [862, 530] on span at bounding box center [863, 531] width 12 height 12
click at [855, 530] on input "*" at bounding box center [830, 540] width 49 height 33
type input "*"
click at [848, 607] on span "Add to Cart" at bounding box center [833, 610] width 49 height 12
click at [1091, 40] on span "$38" at bounding box center [1088, 35] width 15 height 10
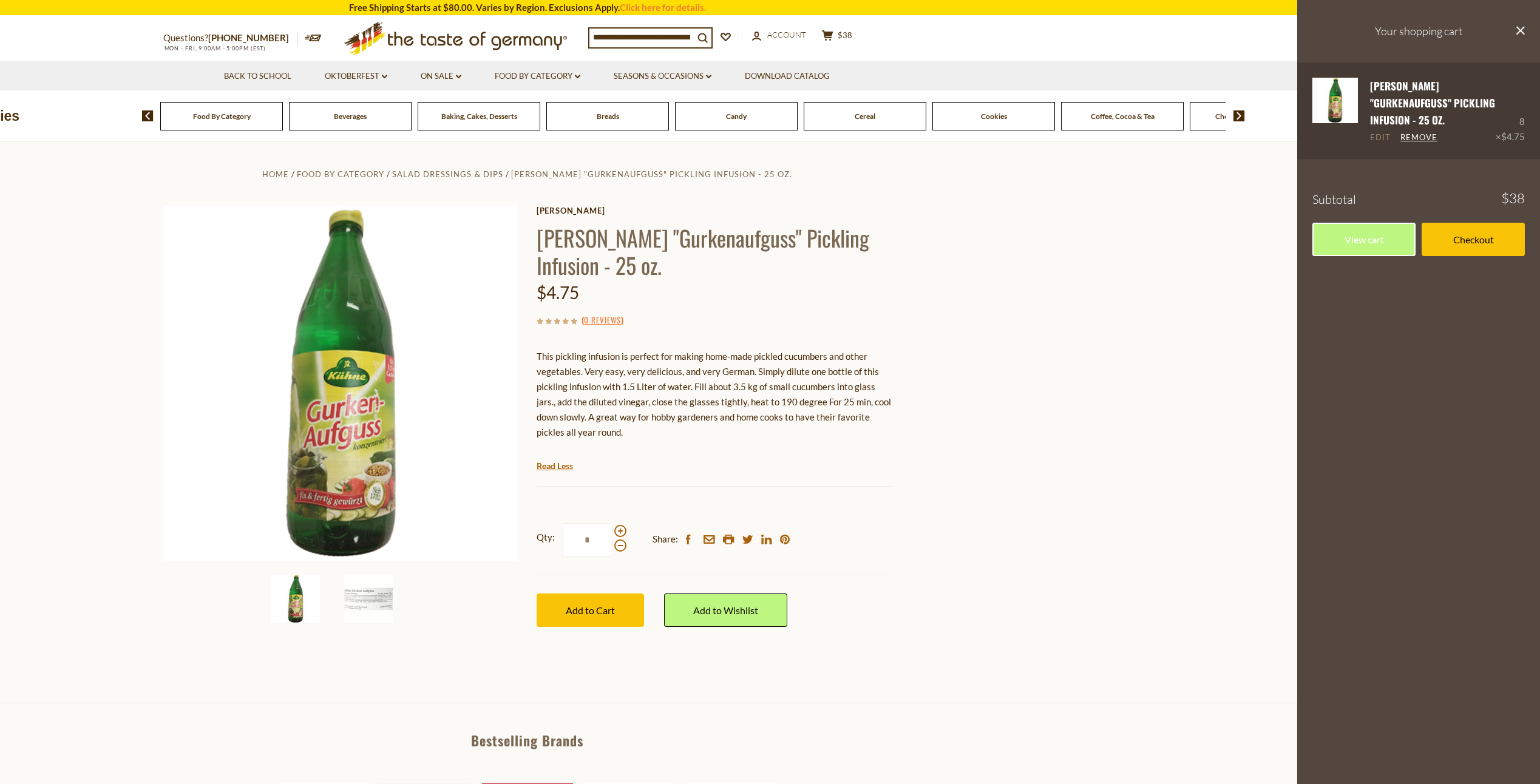
click at [1378, 132] on link "Edit" at bounding box center [1380, 138] width 21 height 11
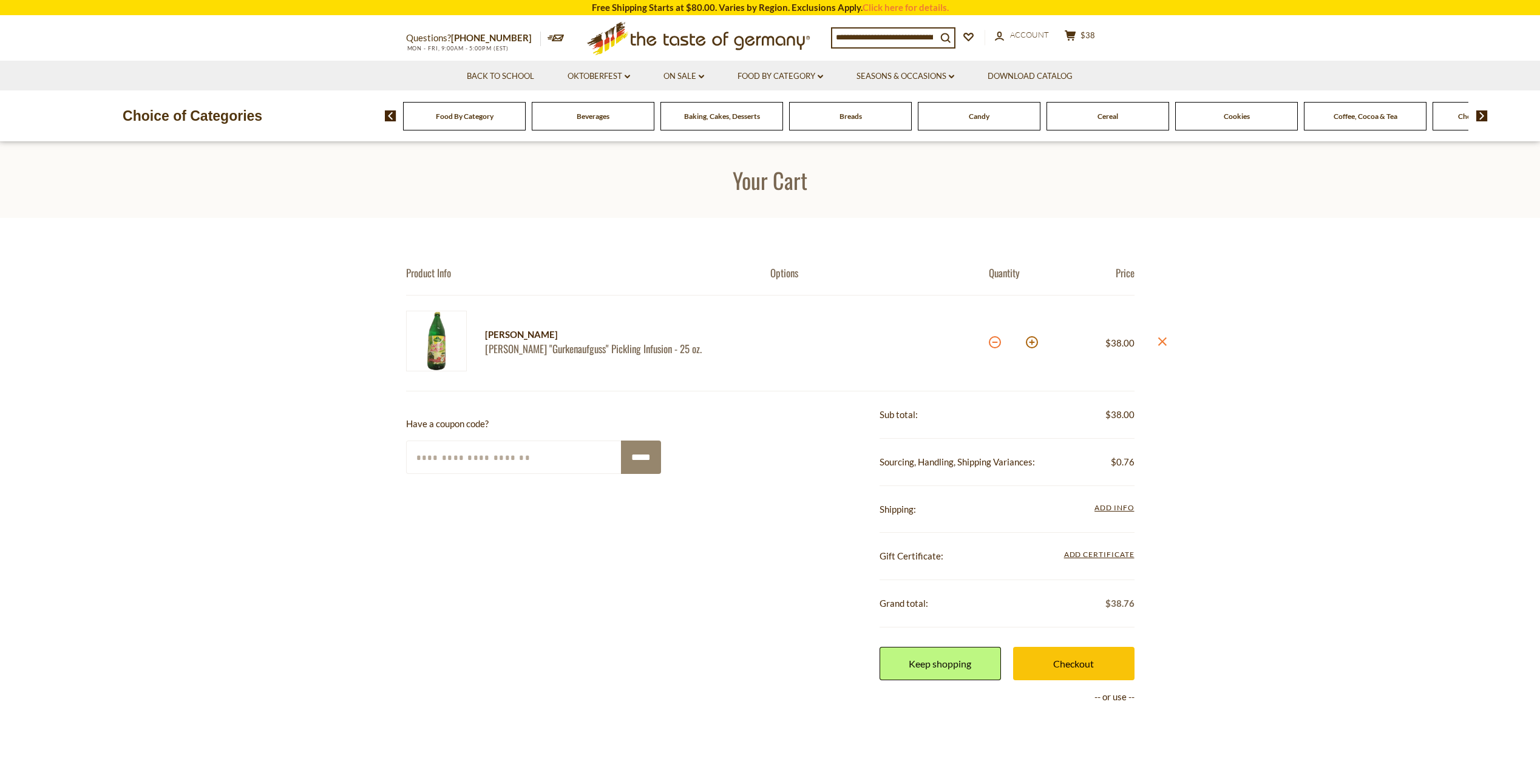
click at [992, 338] on button at bounding box center [994, 342] width 12 height 12
click at [992, 339] on button at bounding box center [994, 342] width 12 height 12
type input "*"
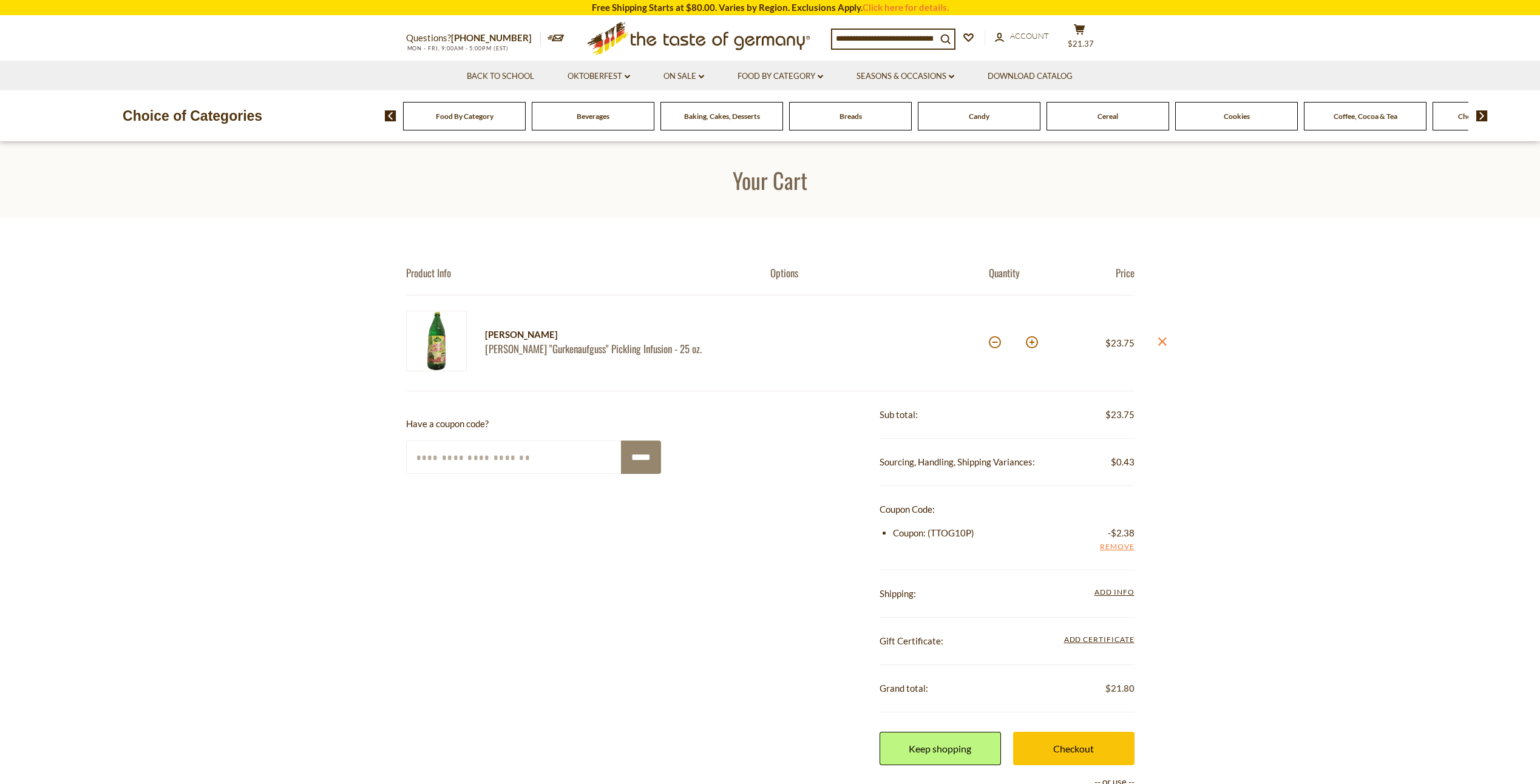
click at [1238, 476] on section "Product Info Options Quantity Price [PERSON_NAME] [PERSON_NAME] "Gurkenaufguss"…" at bounding box center [770, 570] width 1540 height 705
click at [1244, 490] on section "Product Info Options Quantity Price Kuehne Kuehne "Gurkenaufguss" Pickling Infu…" at bounding box center [770, 582] width 1540 height 727
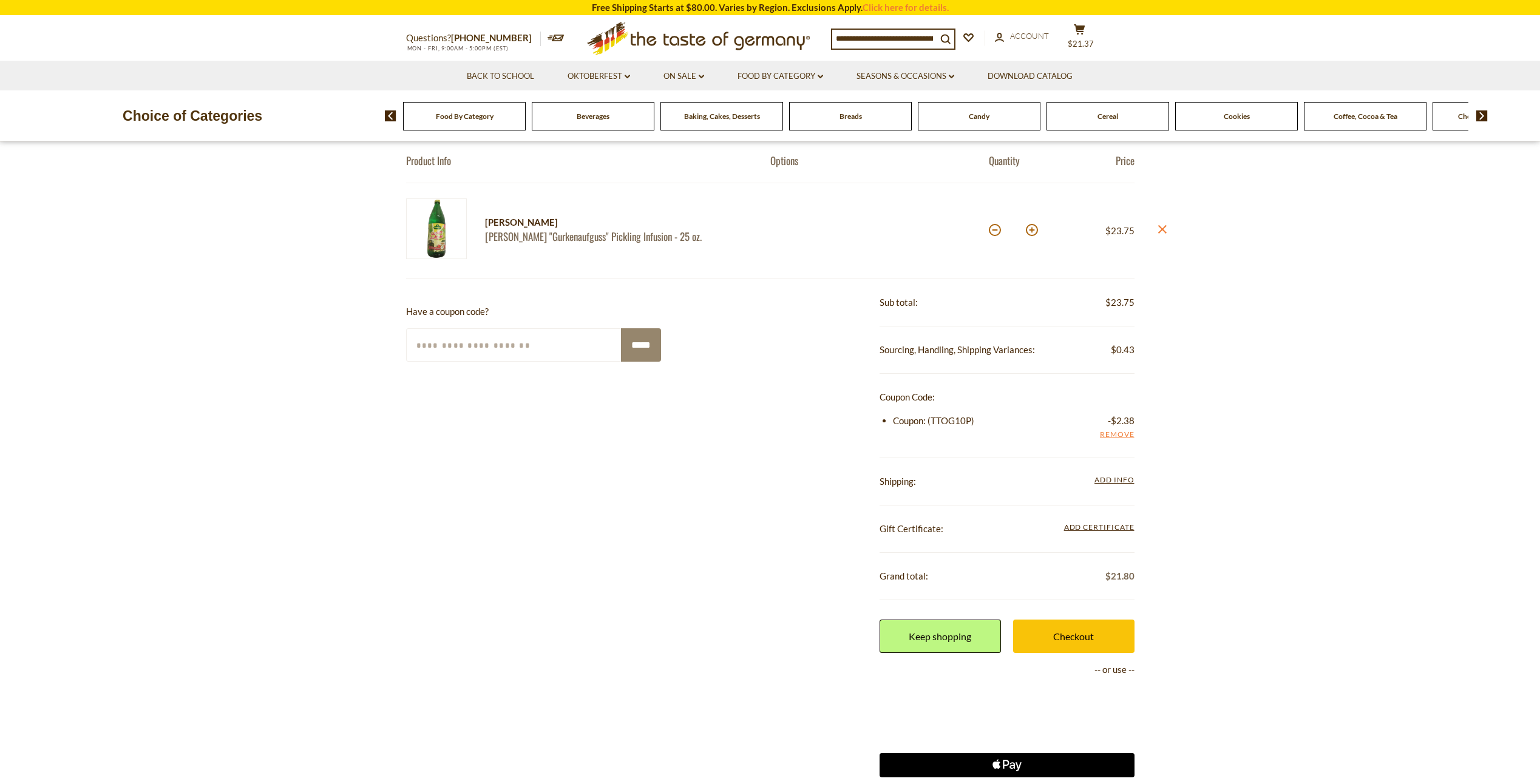
scroll to position [182, 0]
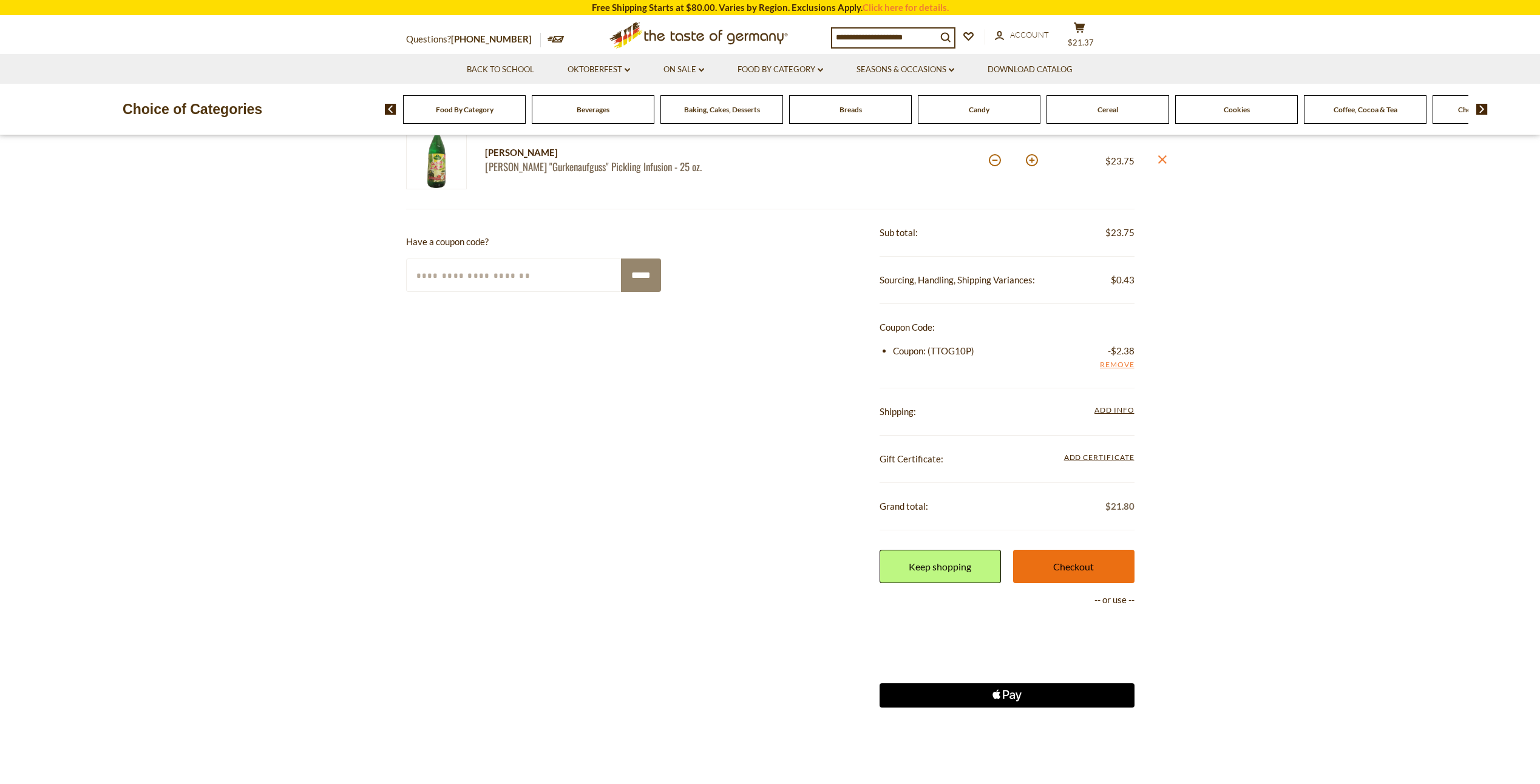
click at [1071, 580] on link "Checkout" at bounding box center [1073, 567] width 121 height 33
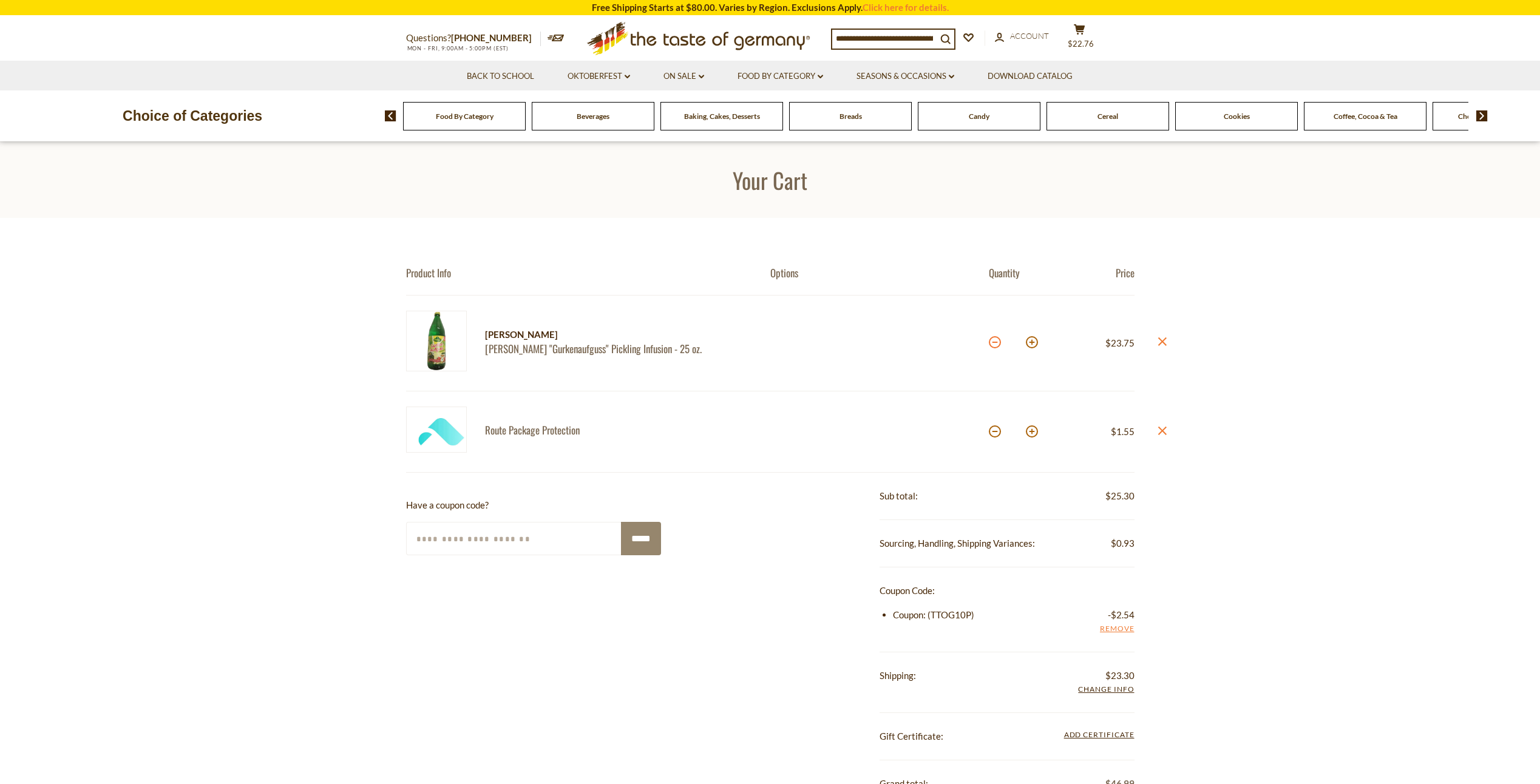
click at [996, 344] on button at bounding box center [994, 342] width 12 height 12
type input "*"
click at [996, 344] on section "Product Info Options Quantity Price [PERSON_NAME] [PERSON_NAME] "Gurkenaufguss"…" at bounding box center [770, 629] width 1540 height 823
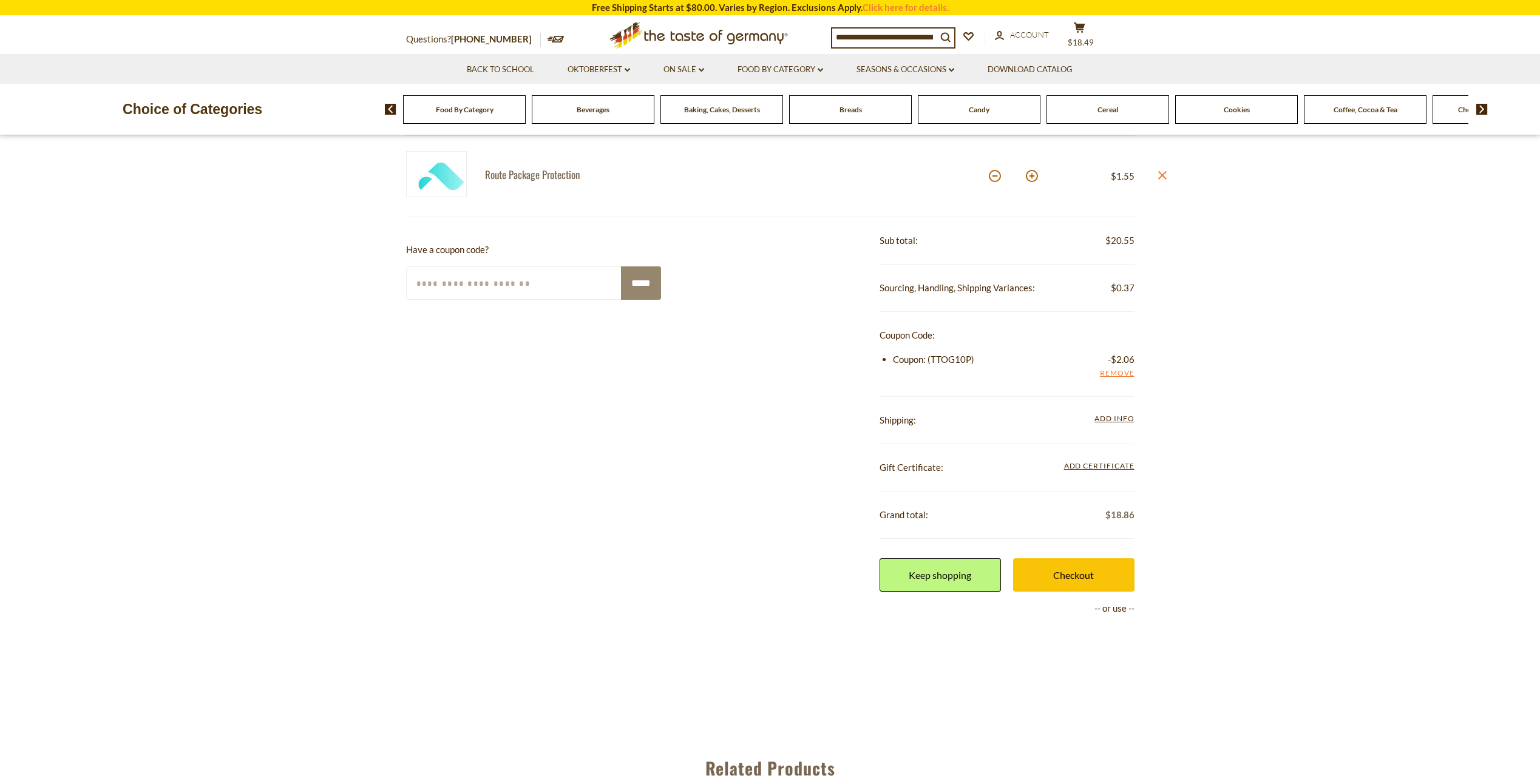
scroll to position [364, 0]
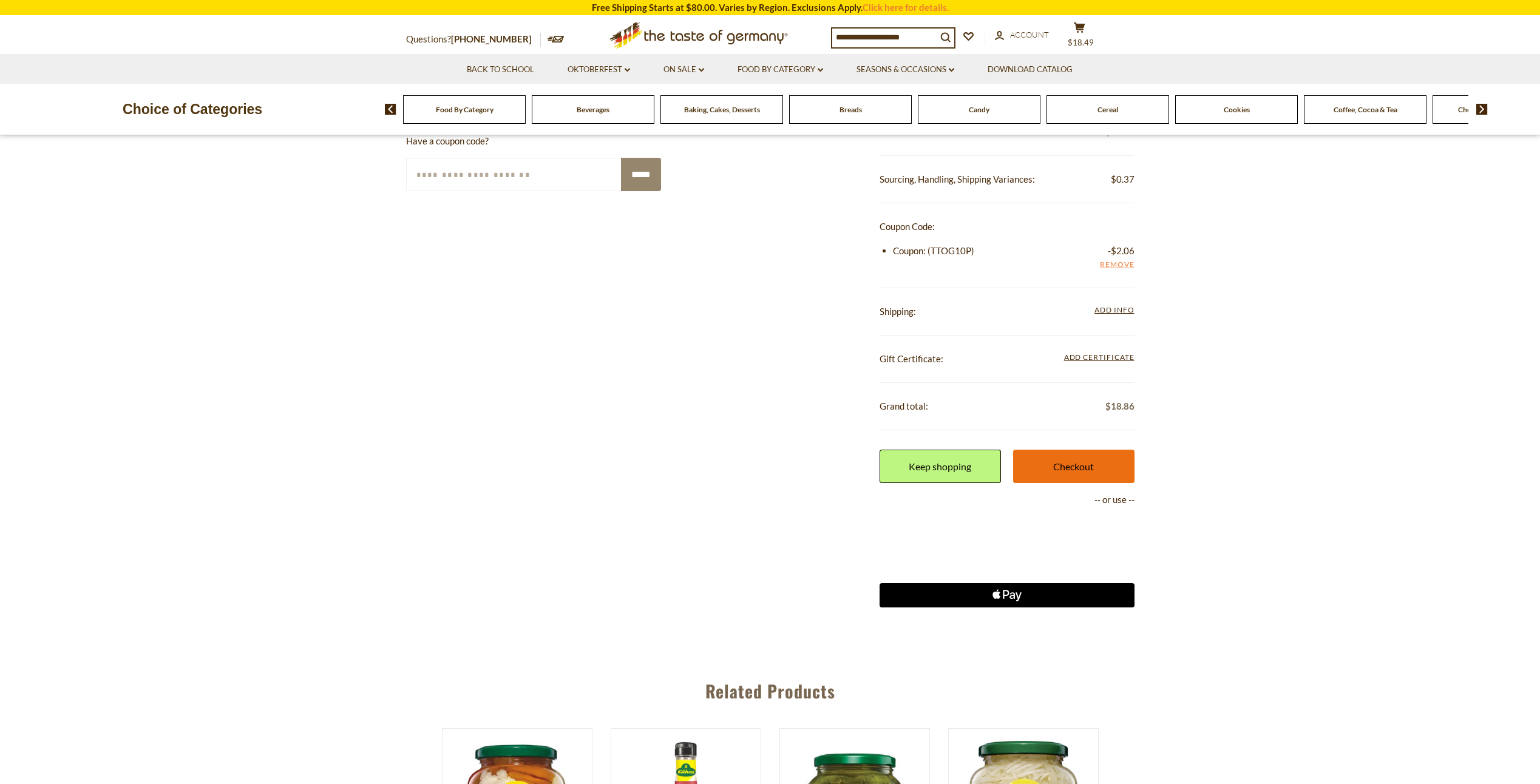
click at [1085, 466] on link "Checkout" at bounding box center [1073, 467] width 121 height 33
